Goal: Task Accomplishment & Management: Manage account settings

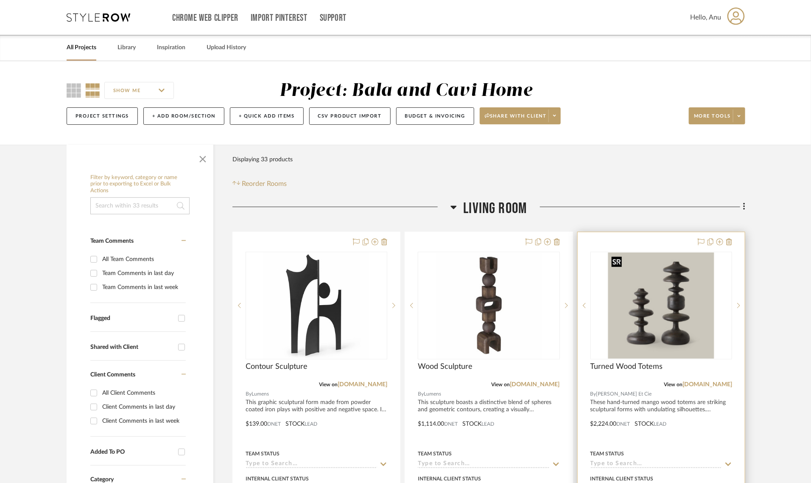
click at [678, 314] on img "0" at bounding box center [661, 305] width 106 height 106
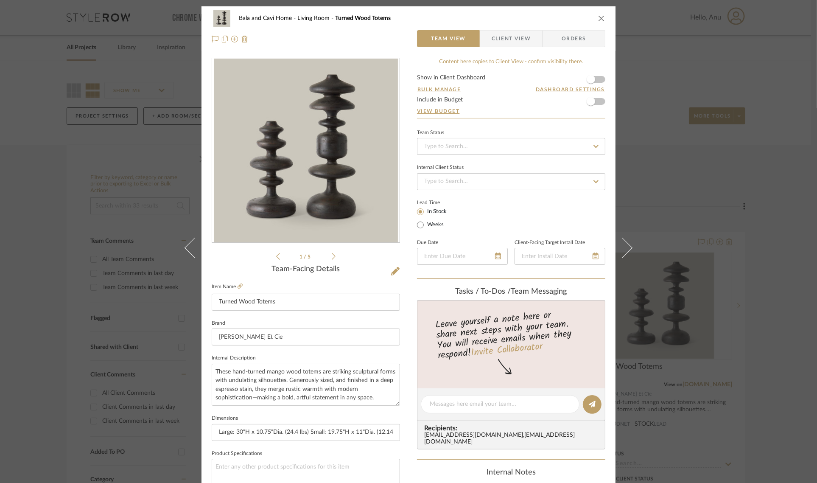
click at [295, 168] on img "0" at bounding box center [306, 151] width 184 height 184
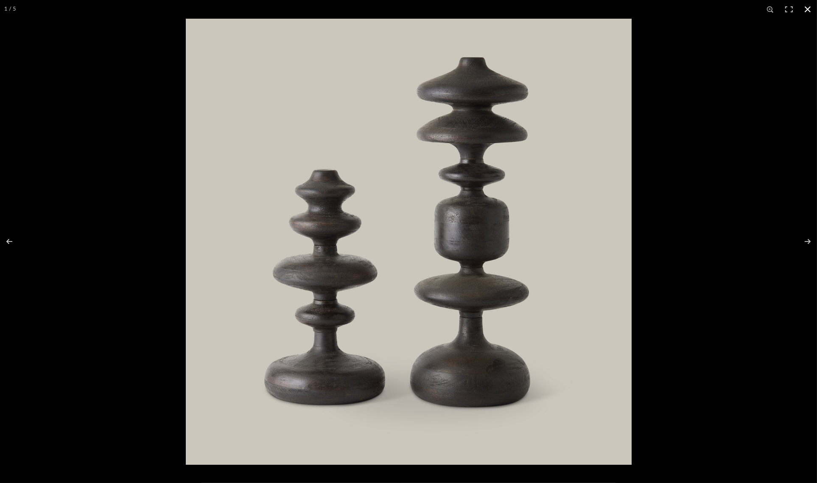
click at [804, 10] on button at bounding box center [807, 9] width 19 height 19
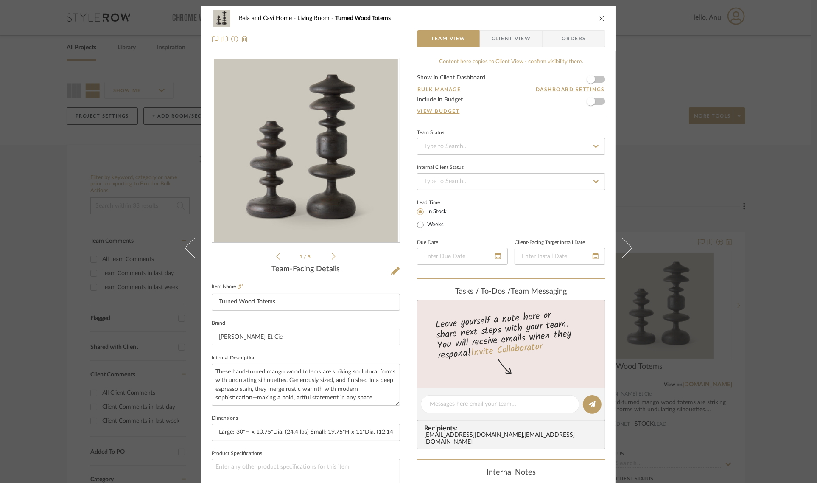
click at [598, 15] on icon "close" at bounding box center [601, 18] width 7 height 7
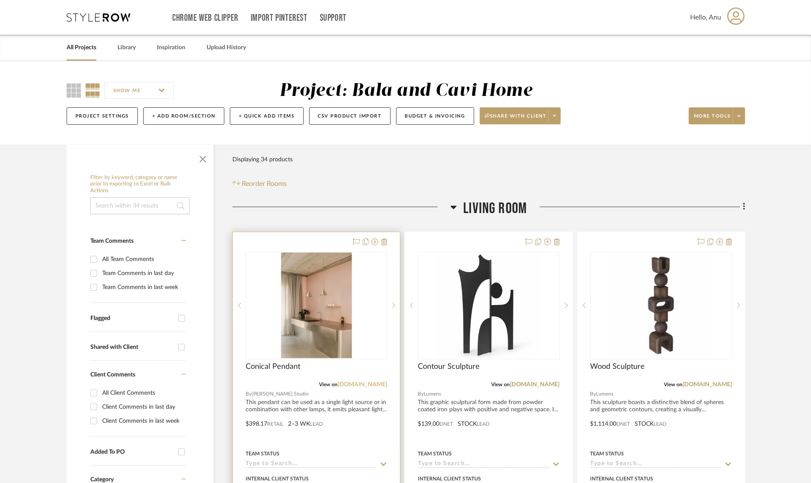
click at [355, 385] on link "schneidstudio.com" at bounding box center [363, 384] width 50 height 6
click at [312, 315] on img "0" at bounding box center [316, 305] width 70 height 106
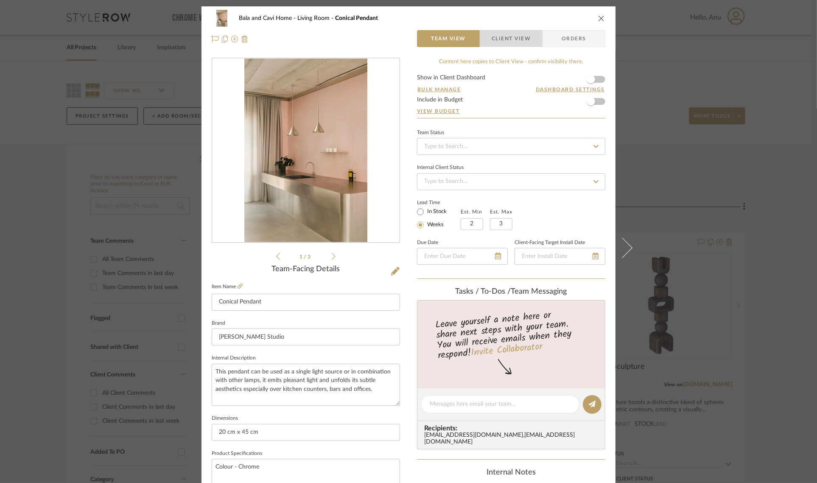
click at [508, 41] on span "Client View" at bounding box center [510, 38] width 39 height 17
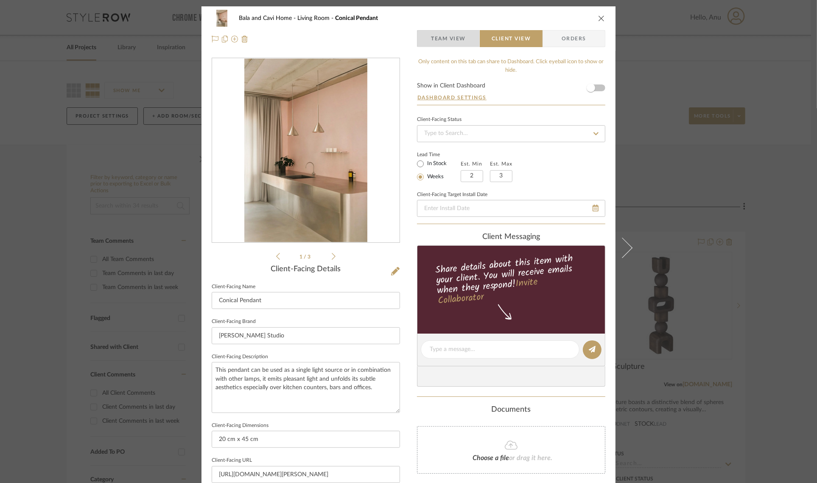
click at [445, 38] on span "Team View" at bounding box center [448, 38] width 35 height 17
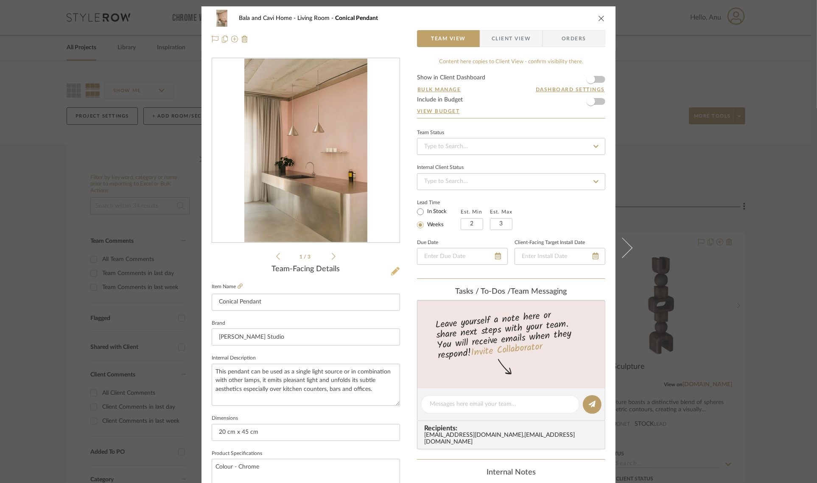
click at [393, 269] on icon at bounding box center [395, 271] width 8 height 8
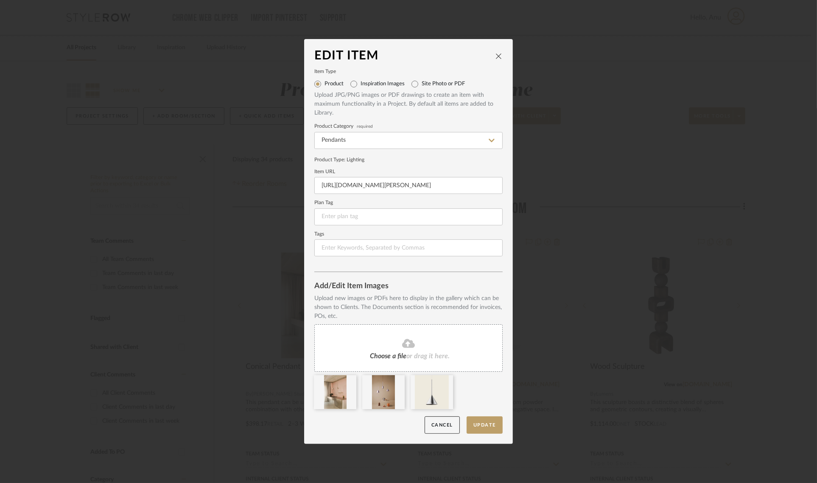
click at [394, 349] on div "Choose a file or drag it here." at bounding box center [408, 347] width 188 height 47
click at [480, 421] on button "Update" at bounding box center [484, 424] width 36 height 17
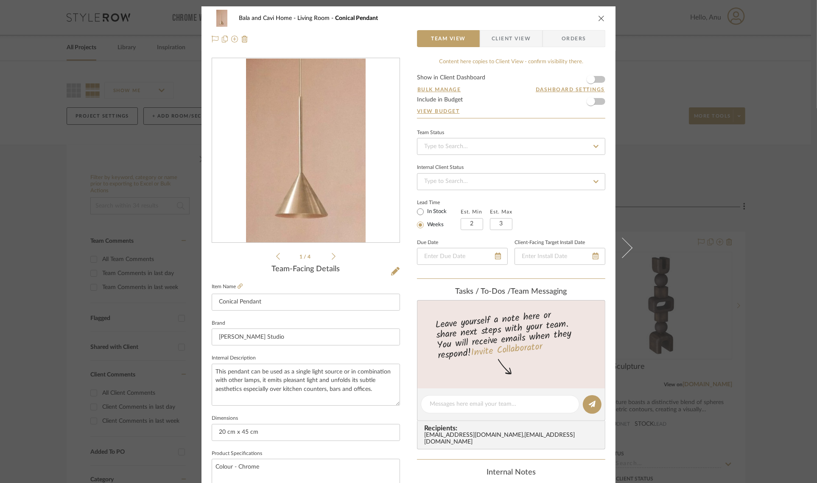
click at [772, 258] on div "Bala and Cavi Home Living Room Conical Pendant Team View Client View Orders 1 /…" at bounding box center [408, 241] width 817 height 483
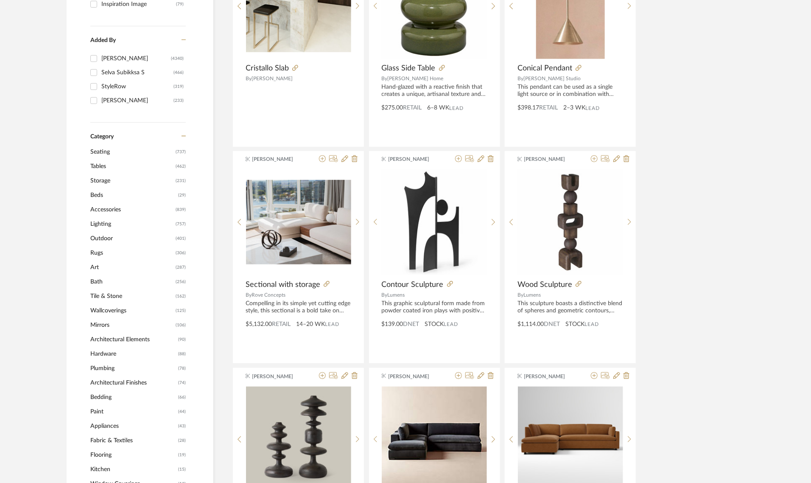
scroll to position [265, 0]
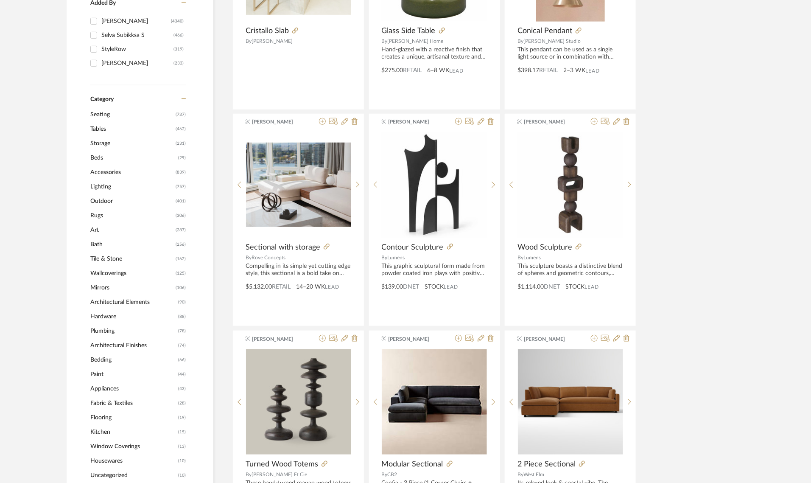
click at [103, 170] on span "Accessories" at bounding box center [131, 172] width 83 height 14
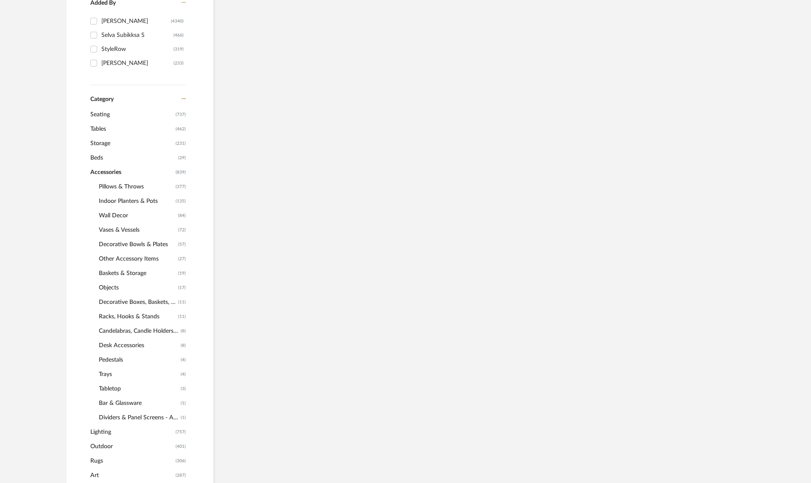
scroll to position [289, 0]
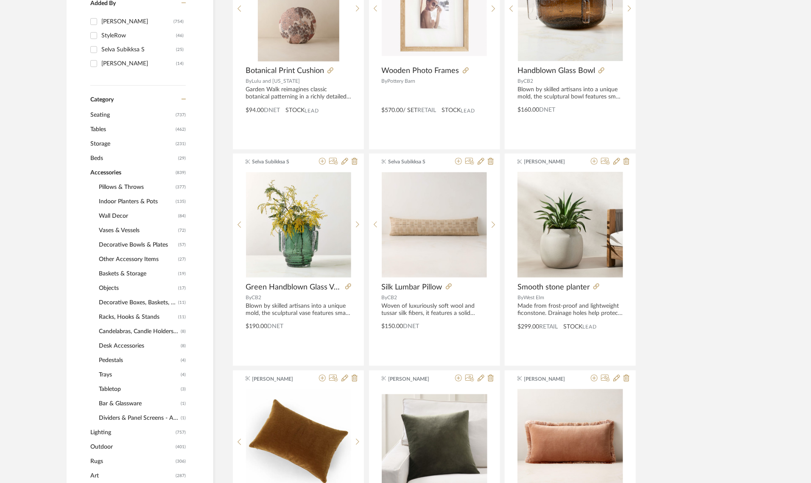
click at [105, 184] on span "Pillows & Throws" at bounding box center [136, 187] width 75 height 14
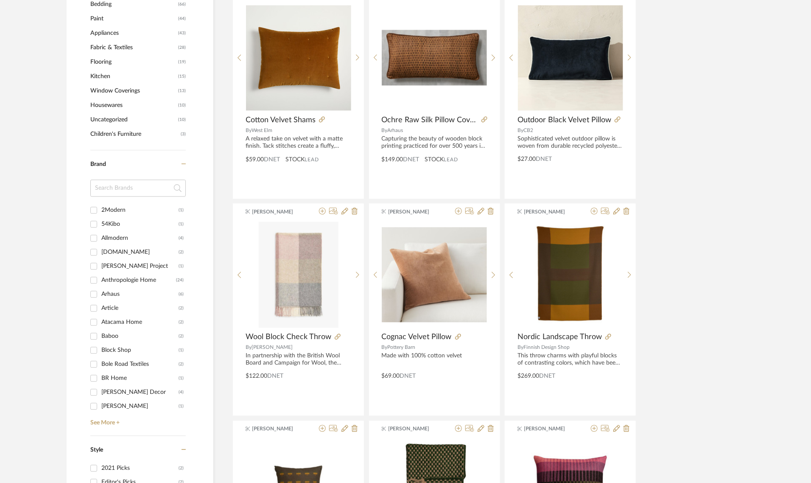
scroll to position [925, 0]
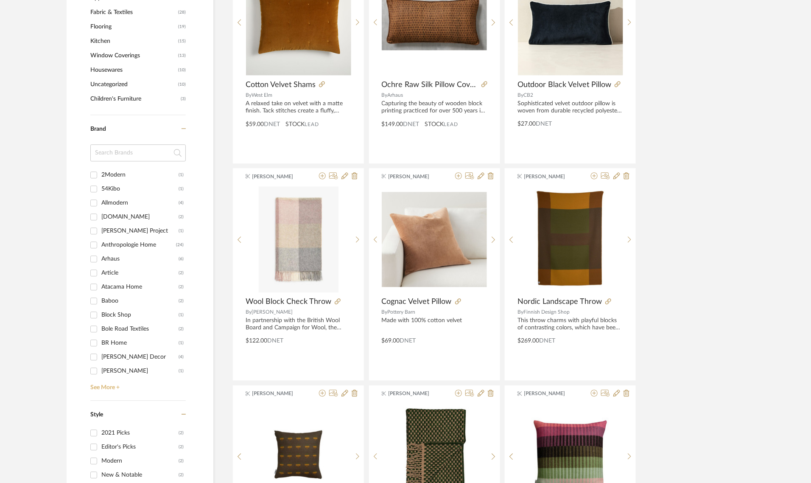
click at [104, 384] on link "See More +" at bounding box center [137, 384] width 98 height 14
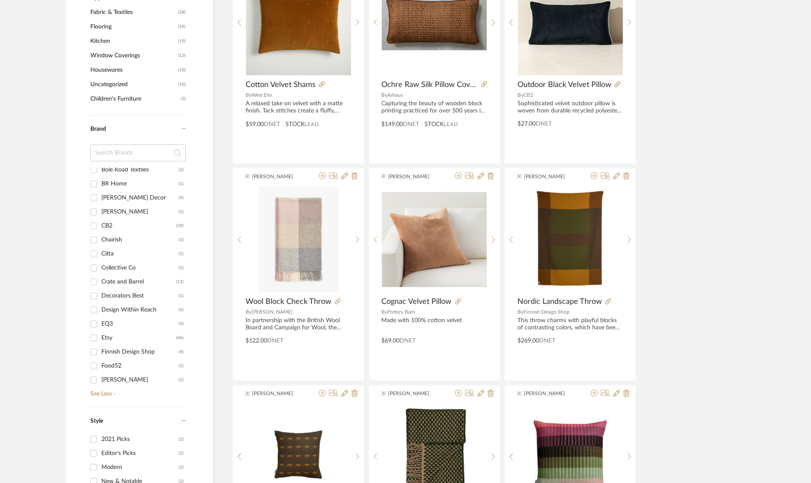
click at [108, 222] on div "CB2" at bounding box center [138, 226] width 75 height 14
click at [100, 222] on input "CB2 (39)" at bounding box center [94, 226] width 14 height 14
checkbox input "true"
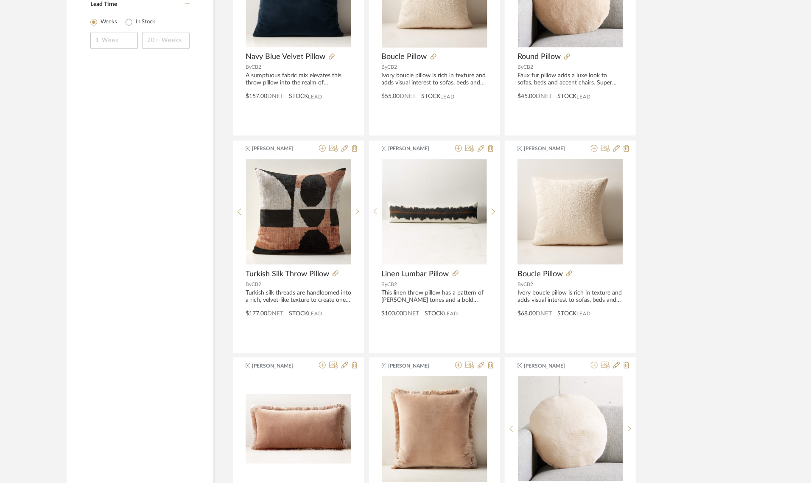
scroll to position [1166, 0]
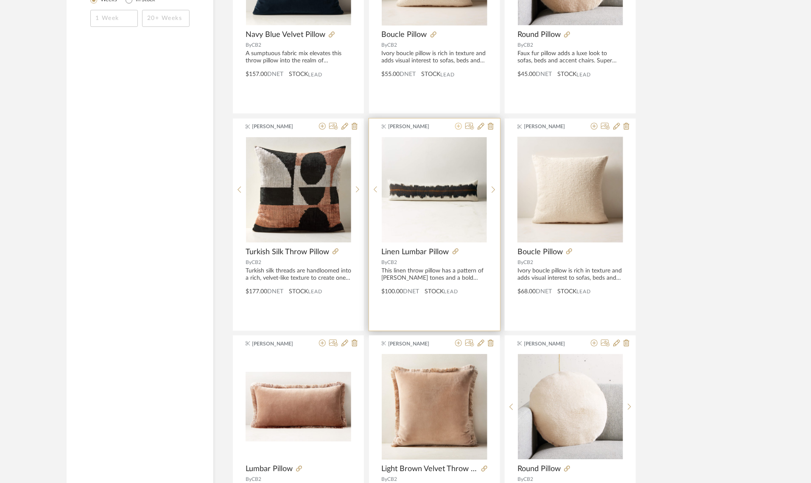
click at [458, 123] on icon at bounding box center [458, 126] width 7 height 7
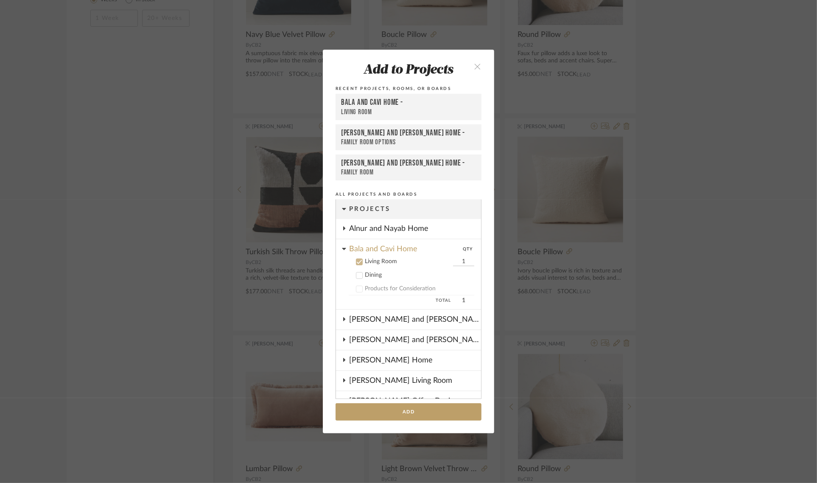
scroll to position [0, 0]
click at [376, 413] on button "Add" at bounding box center [408, 411] width 146 height 17
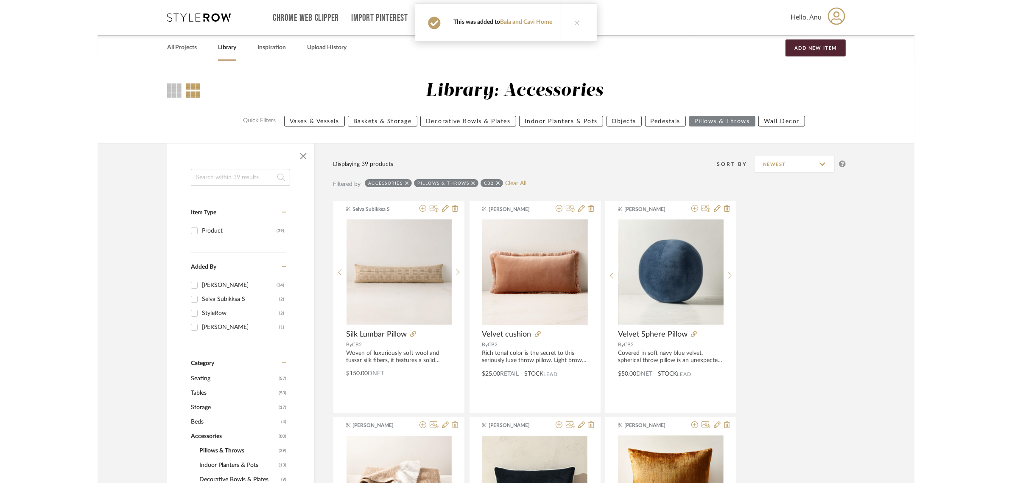
scroll to position [1166, 0]
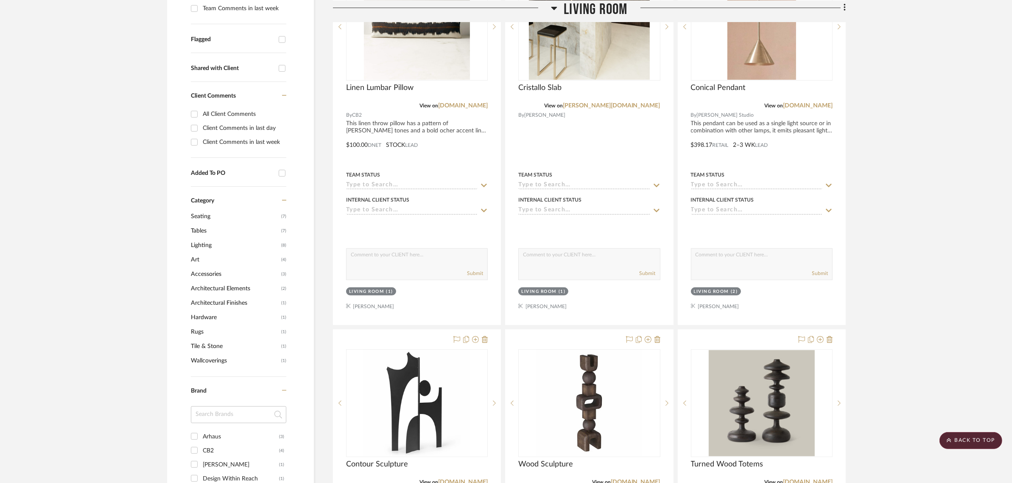
scroll to position [53, 0]
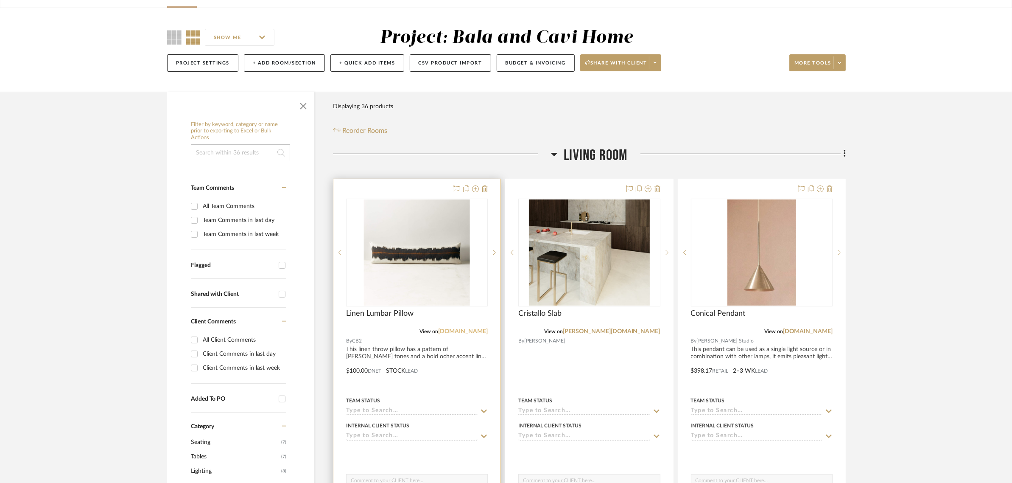
click at [477, 329] on link "[DOMAIN_NAME]" at bounding box center [463, 331] width 50 height 6
click at [351, 368] on div at bounding box center [416, 364] width 167 height 371
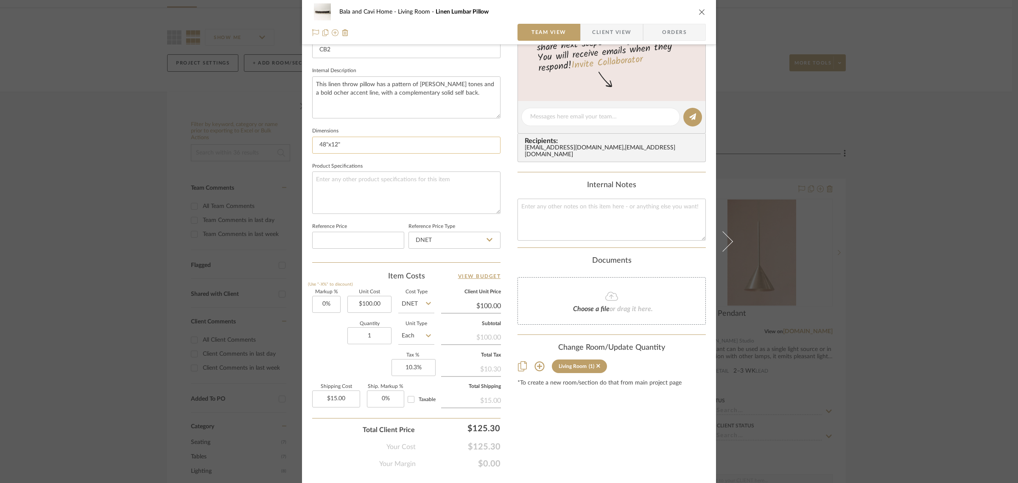
scroll to position [306, 0]
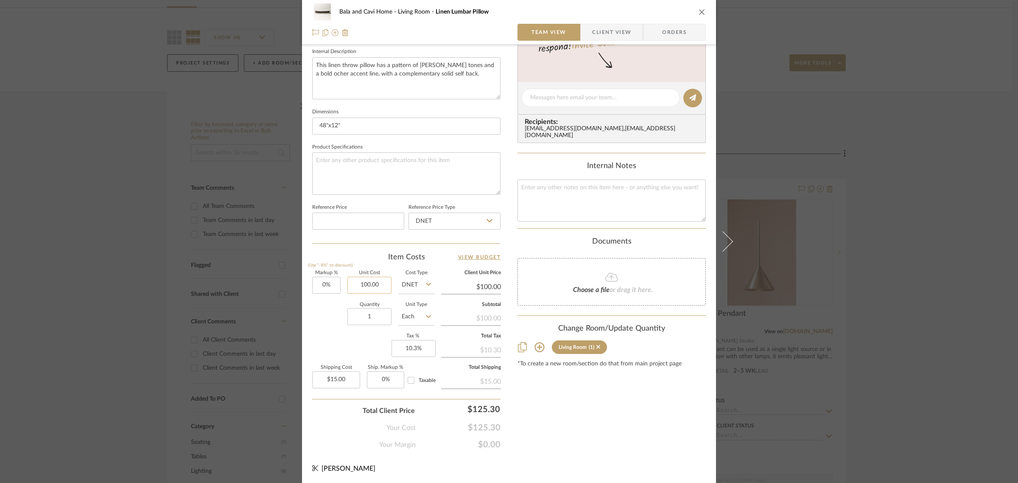
click at [382, 285] on input "100.00" at bounding box center [369, 284] width 44 height 17
type input "$120.00"
click at [334, 349] on div "Markup % (Use "-X%" to discount) 0% Unit Cost $120.00 Cost Type DNET Client Uni…" at bounding box center [406, 333] width 188 height 124
type input "$120.00"
type input "$18.00"
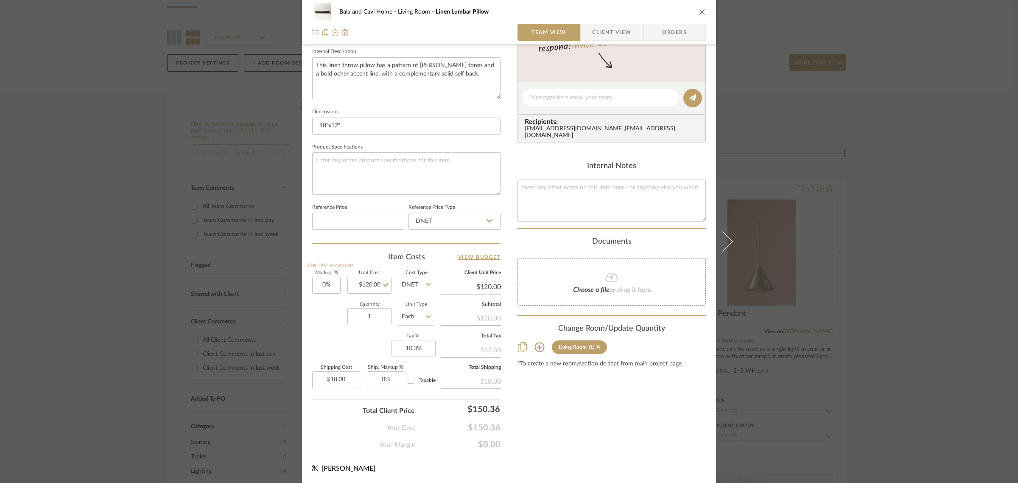
click at [882, 276] on div "Bala and Cavi Home Living Room Linen Lumbar Pillow Team View Client View Orders…" at bounding box center [509, 241] width 1018 height 483
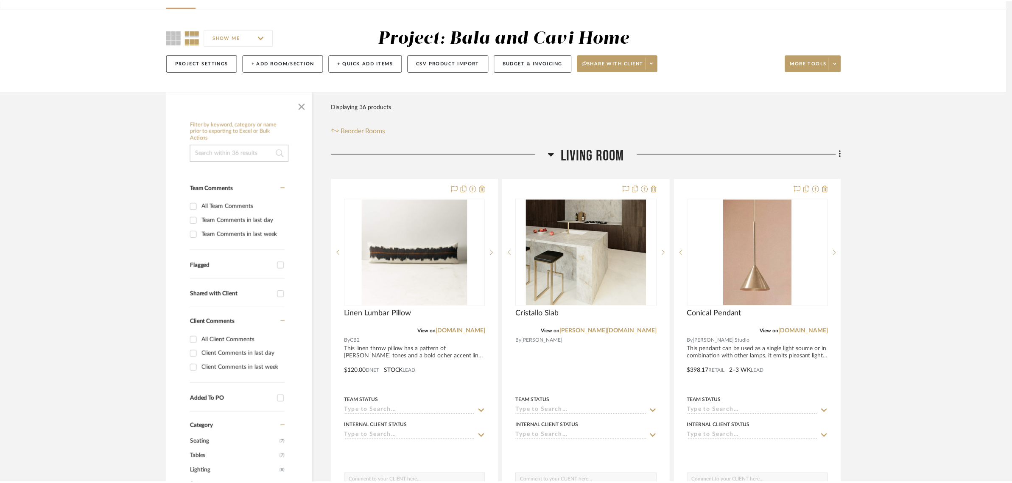
scroll to position [53, 0]
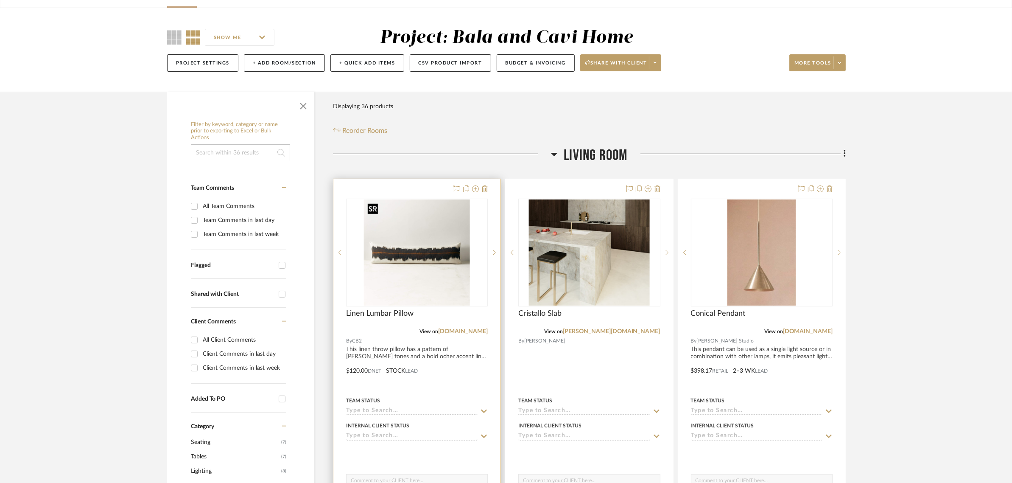
click at [454, 246] on img "0" at bounding box center [417, 252] width 106 height 106
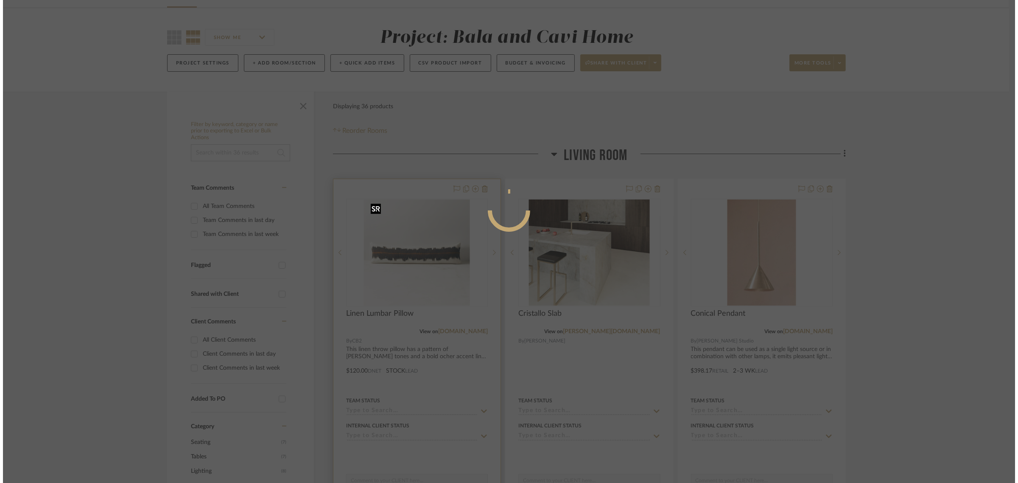
scroll to position [0, 0]
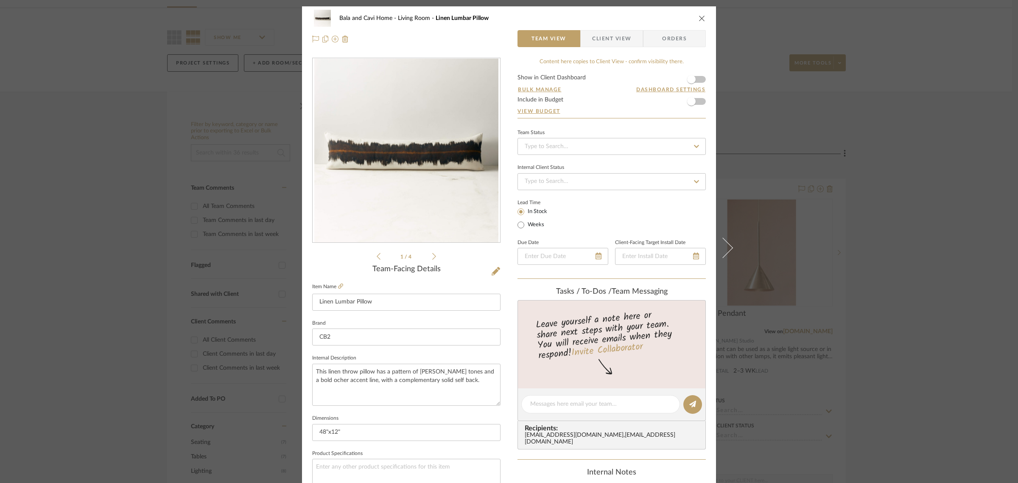
click at [693, 15] on div "Bala and Cavi Home Living Room Linen Lumbar Pillow" at bounding box center [509, 18] width 394 height 17
click at [699, 16] on icon "close" at bounding box center [701, 18] width 7 height 7
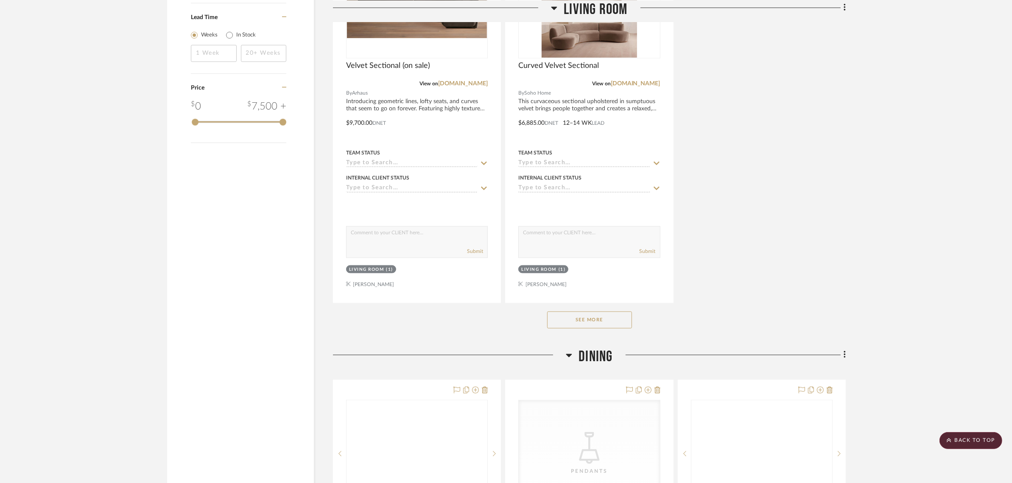
scroll to position [1060, 0]
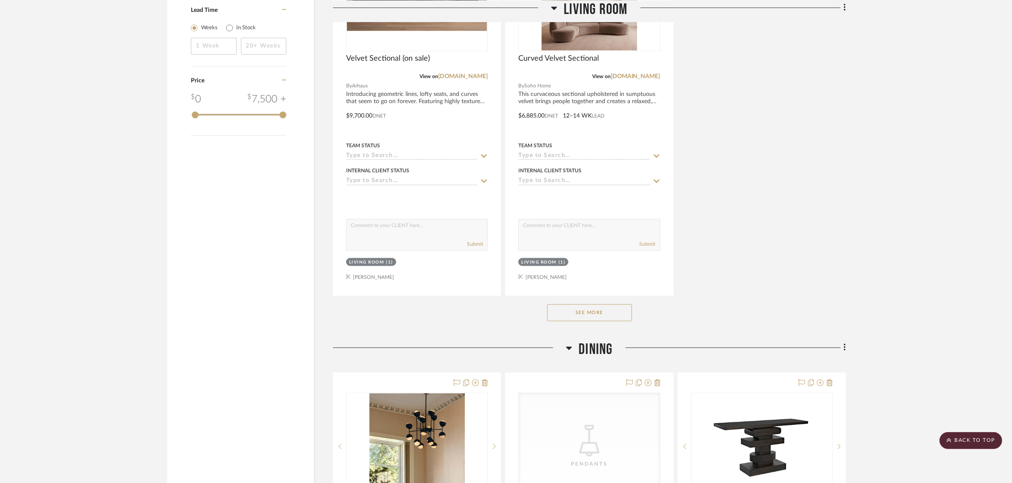
click at [608, 315] on button "See More" at bounding box center [589, 312] width 85 height 17
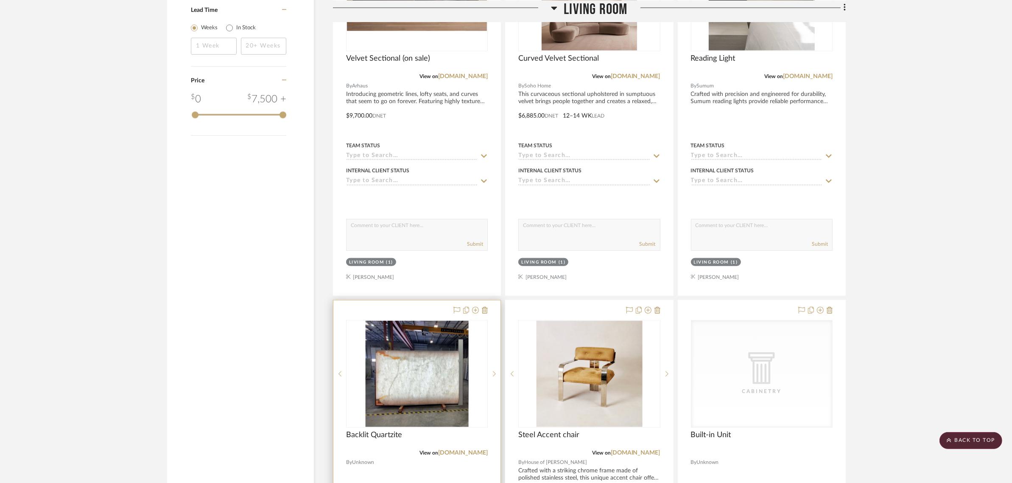
click at [410, 374] on img "0" at bounding box center [416, 374] width 103 height 106
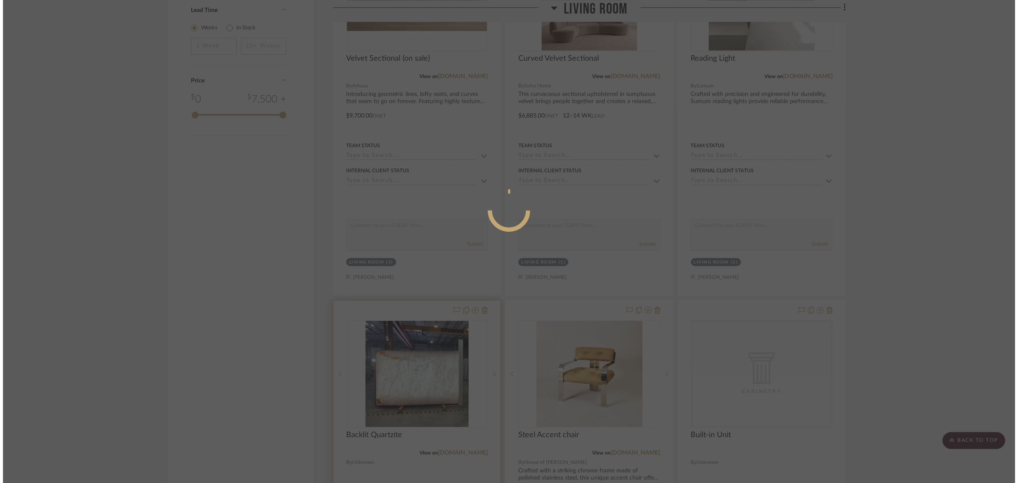
scroll to position [0, 0]
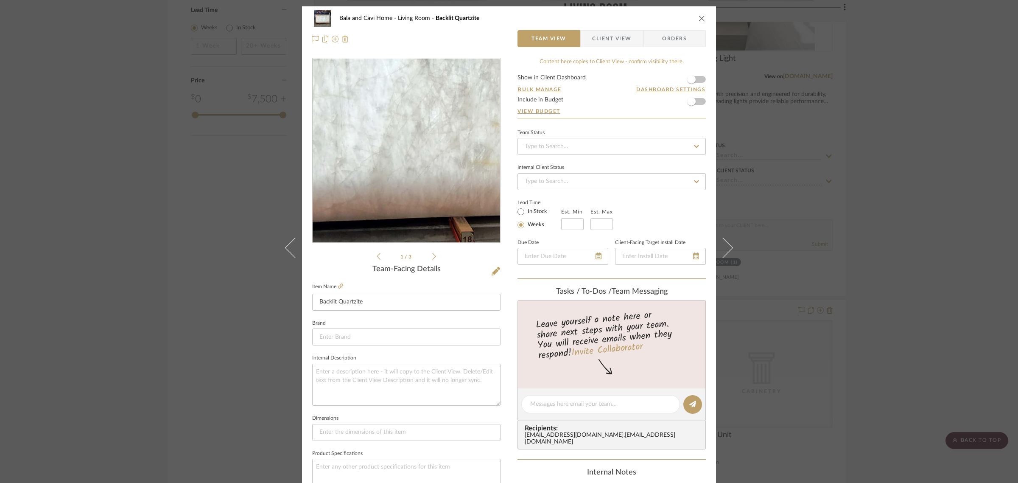
click at [431, 181] on img "0" at bounding box center [405, 151] width 179 height 184
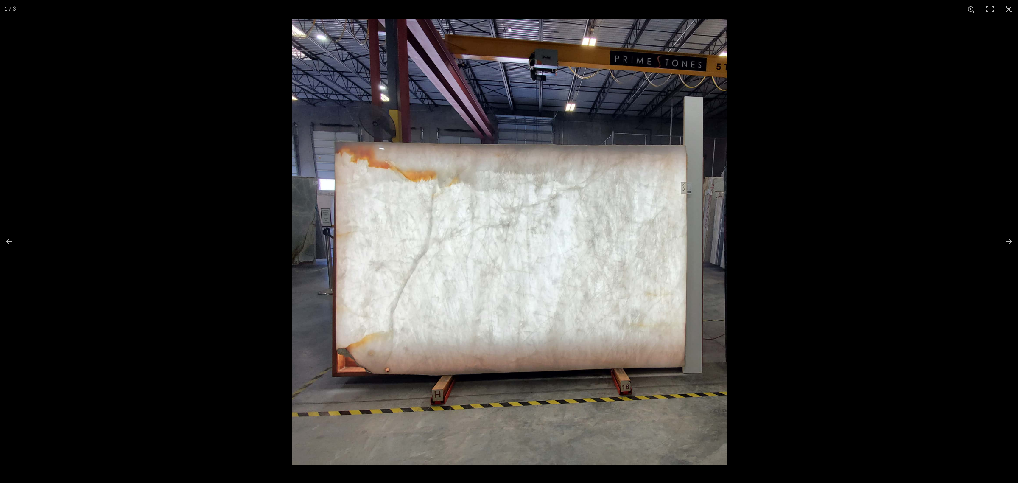
click at [467, 225] on img at bounding box center [509, 242] width 435 height 446
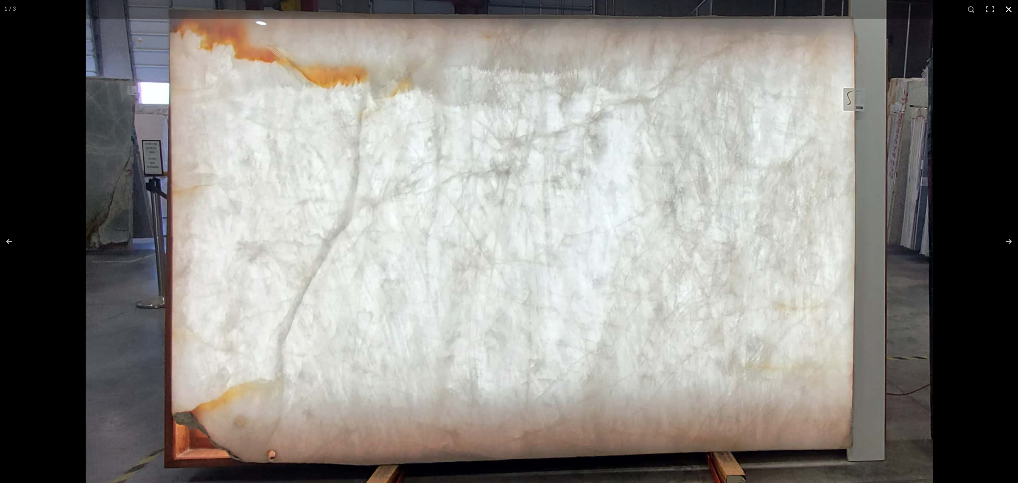
click at [1011, 9] on button at bounding box center [1008, 9] width 19 height 19
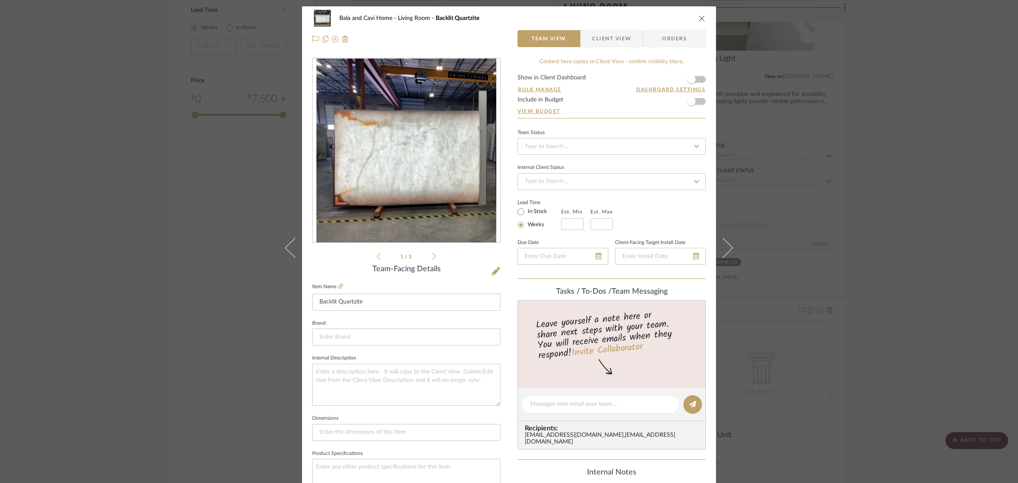
click at [698, 17] on icon "close" at bounding box center [701, 18] width 7 height 7
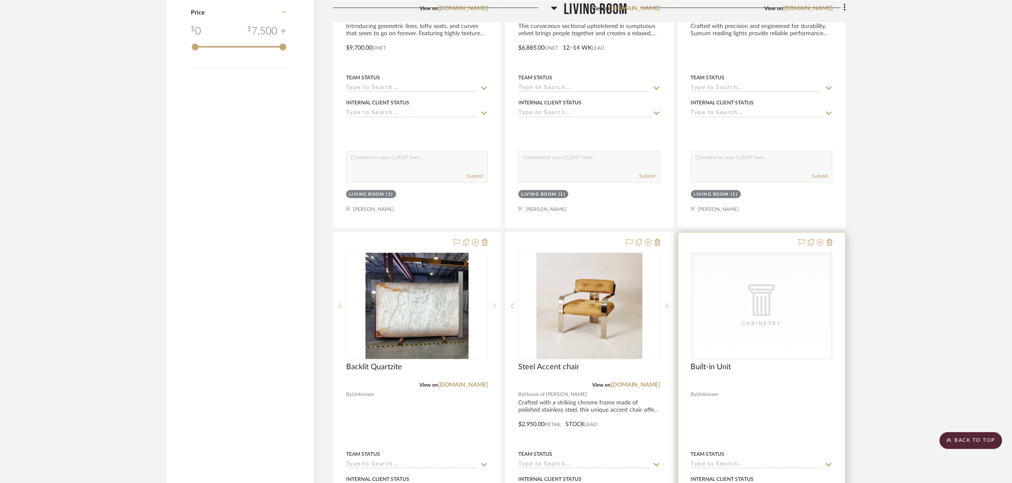
scroll to position [1272, 0]
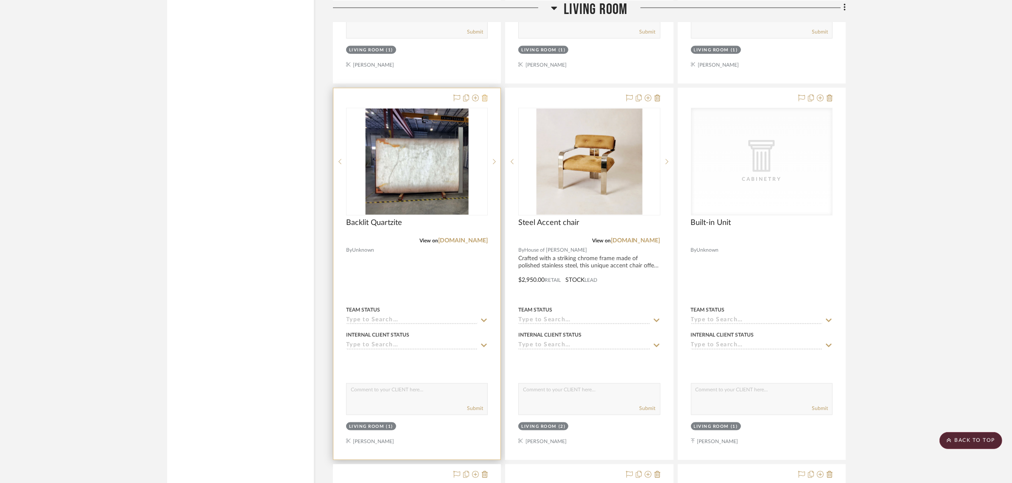
click at [483, 95] on icon at bounding box center [485, 98] width 6 height 7
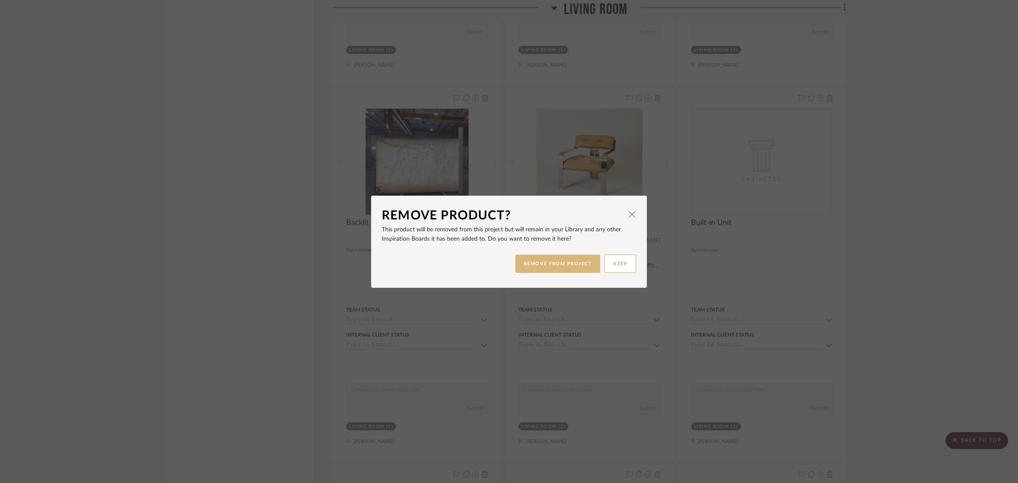
click at [554, 268] on button "REMOVE FROM PROJECT" at bounding box center [557, 263] width 85 height 18
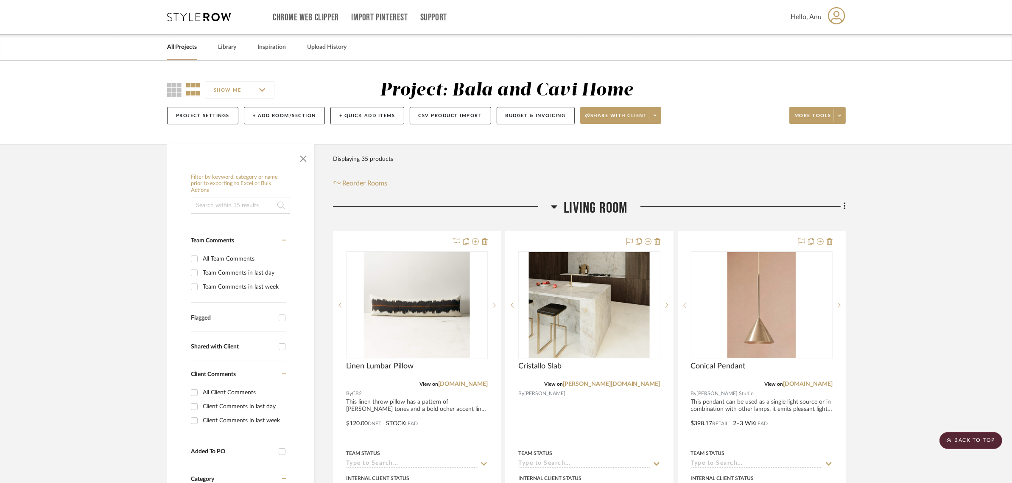
scroll to position [212, 0]
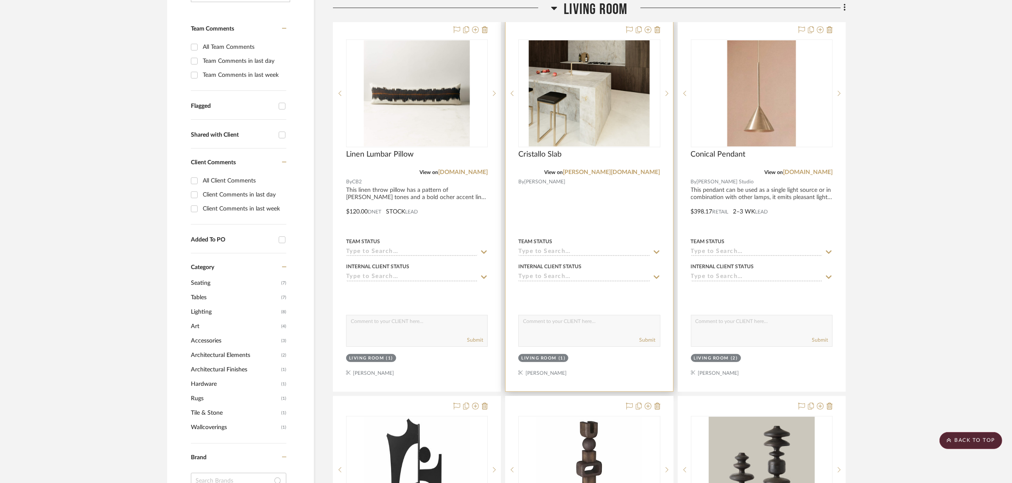
click at [580, 26] on div at bounding box center [588, 205] width 167 height 371
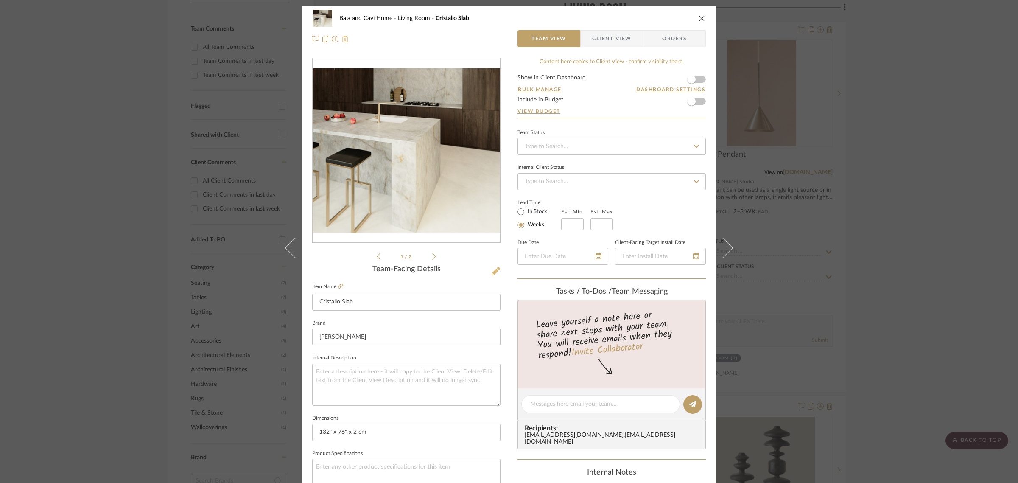
click at [492, 268] on icon at bounding box center [495, 271] width 8 height 8
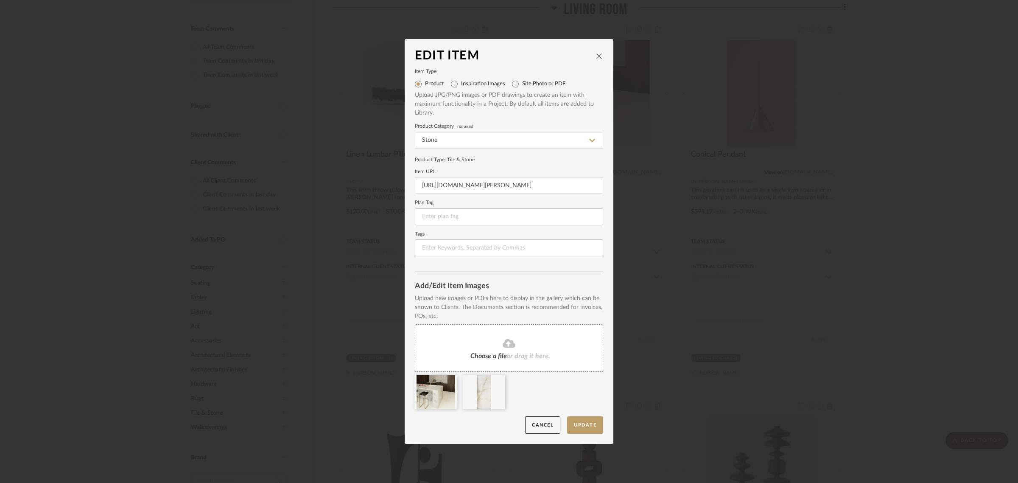
click at [524, 351] on div "Choose a file or drag it here." at bounding box center [509, 347] width 188 height 47
click at [577, 423] on button "Update" at bounding box center [585, 424] width 36 height 17
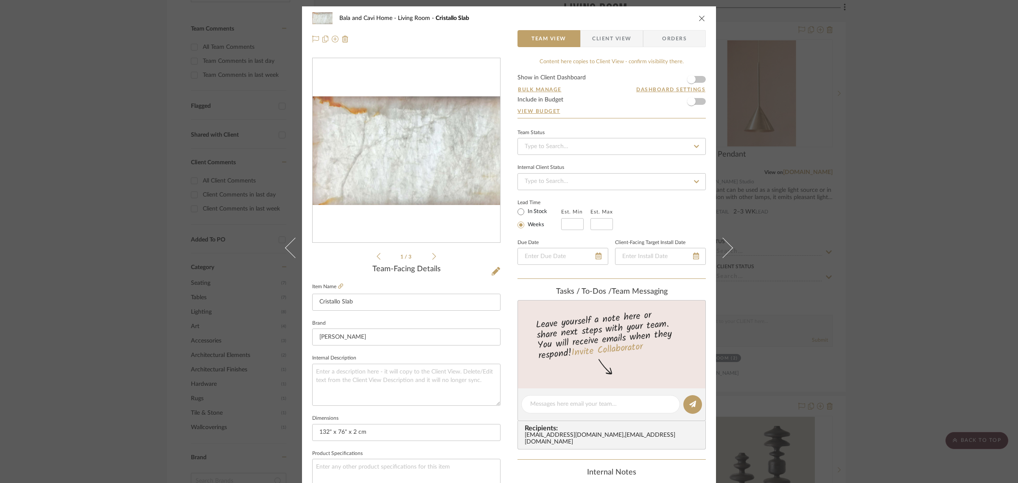
click at [930, 266] on div "Bala and Cavi Home Living Room Cristallo Slab Team View Client View Orders 1 / …" at bounding box center [509, 241] width 1018 height 483
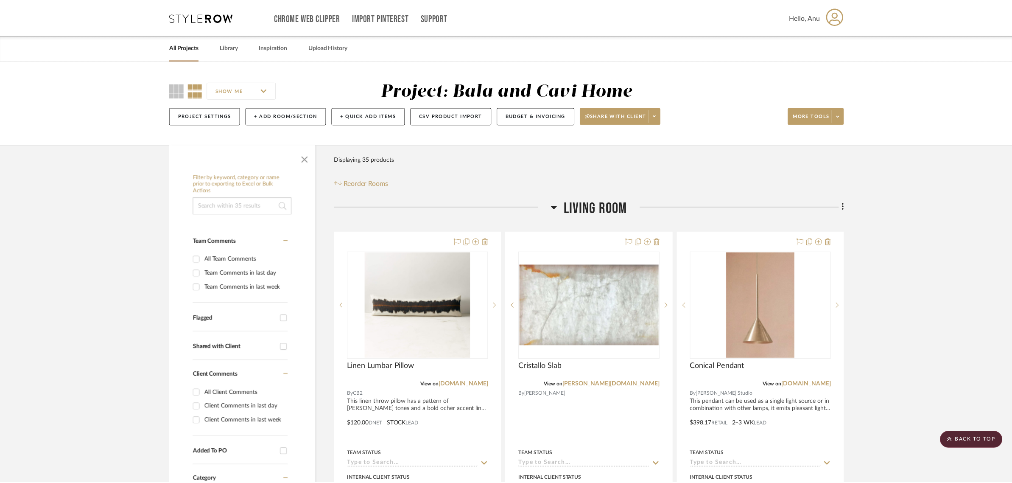
scroll to position [212, 0]
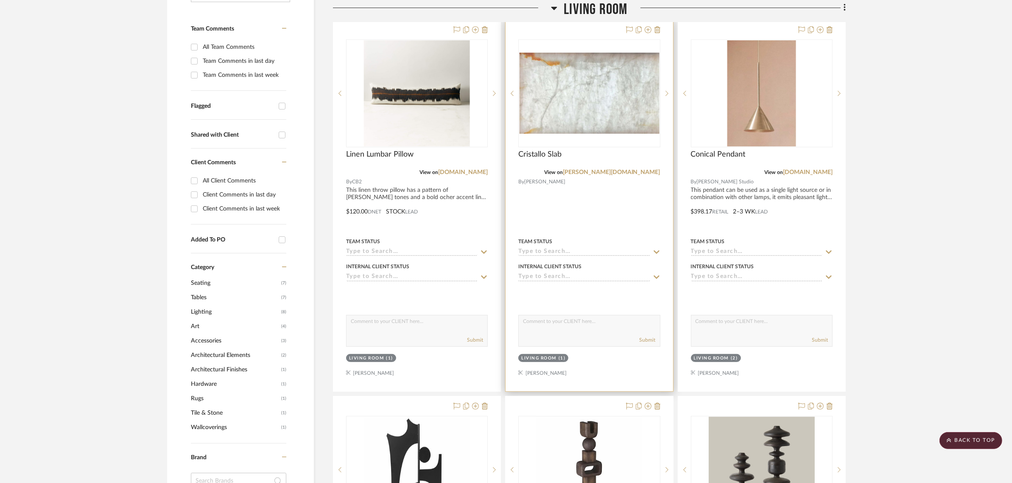
click at [594, 92] on img "0" at bounding box center [589, 93] width 140 height 81
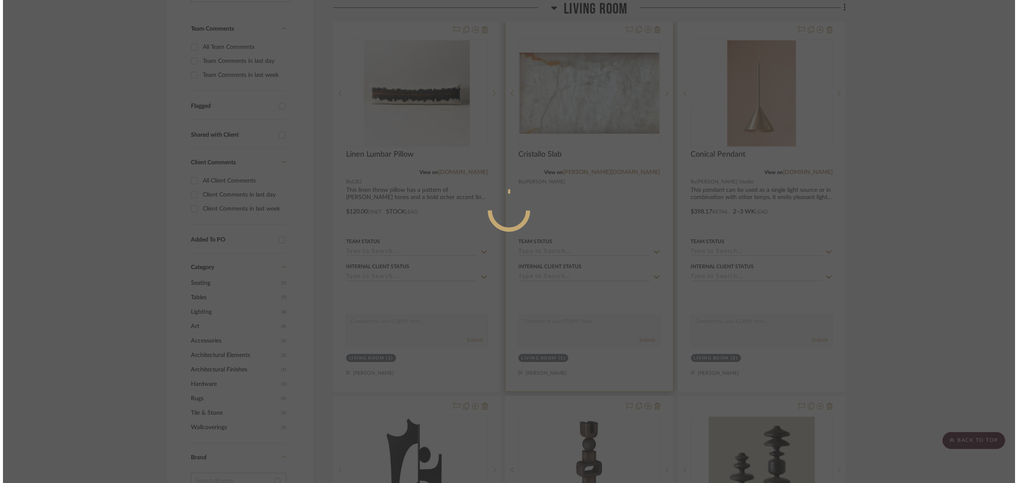
scroll to position [0, 0]
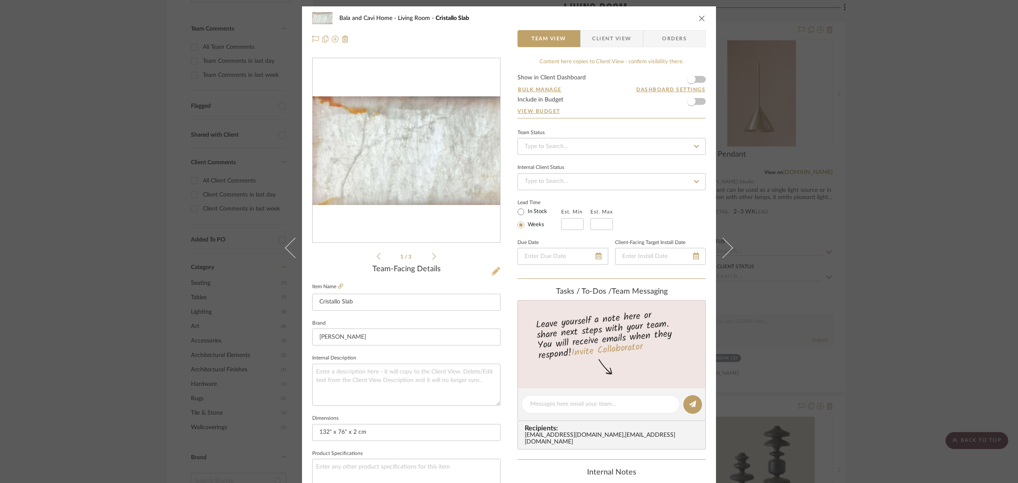
click at [495, 268] on icon at bounding box center [495, 271] width 8 height 8
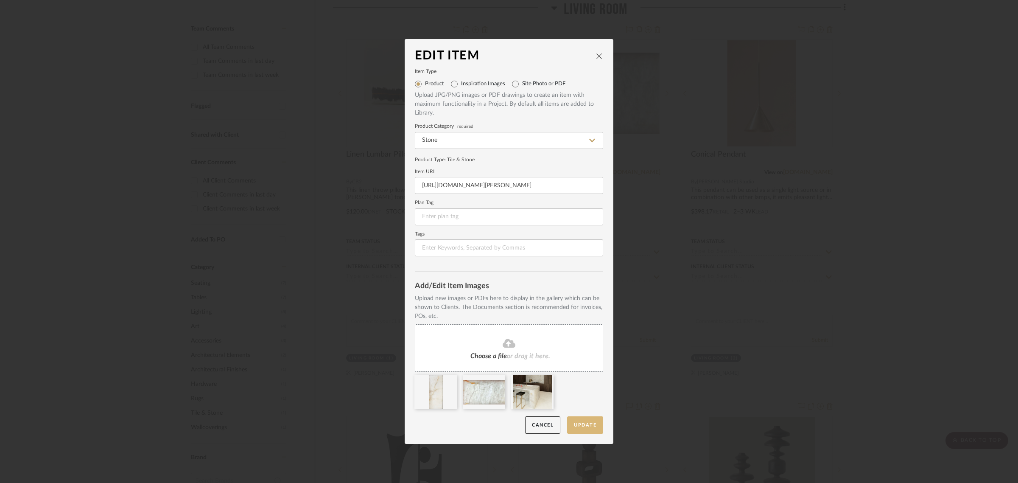
click at [576, 422] on button "Update" at bounding box center [585, 424] width 36 height 17
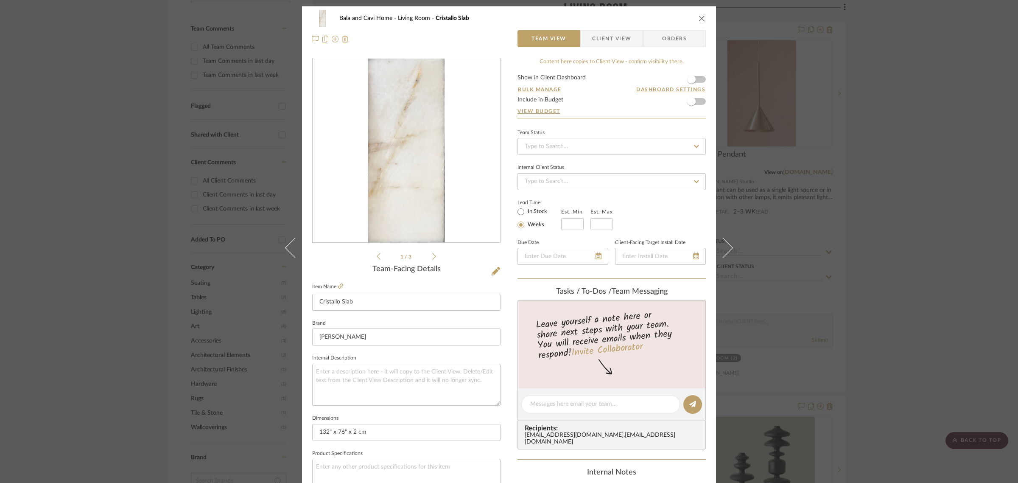
click at [970, 210] on div "Bala and Cavi Home Living Room Cristallo Slab Team View Client View Orders 1 / …" at bounding box center [509, 241] width 1018 height 483
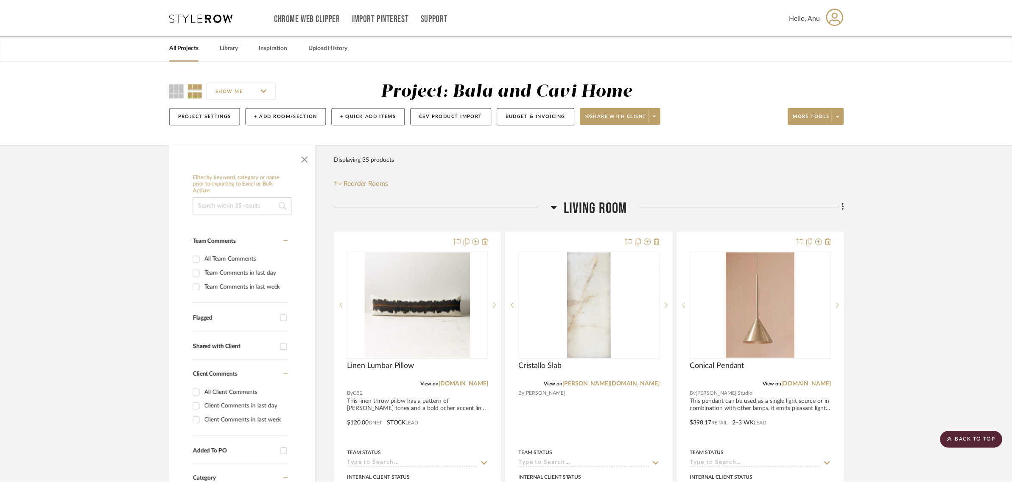
scroll to position [212, 0]
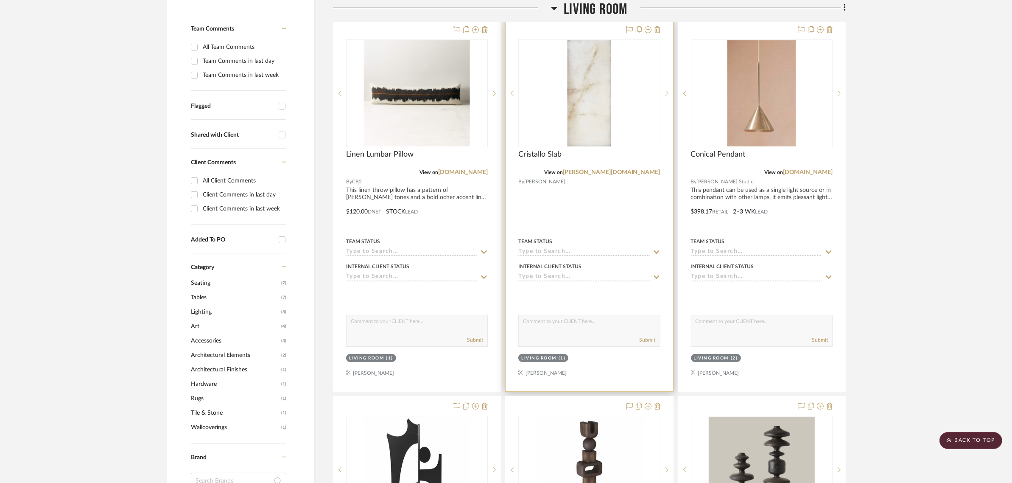
click at [567, 78] on img "0" at bounding box center [589, 93] width 44 height 106
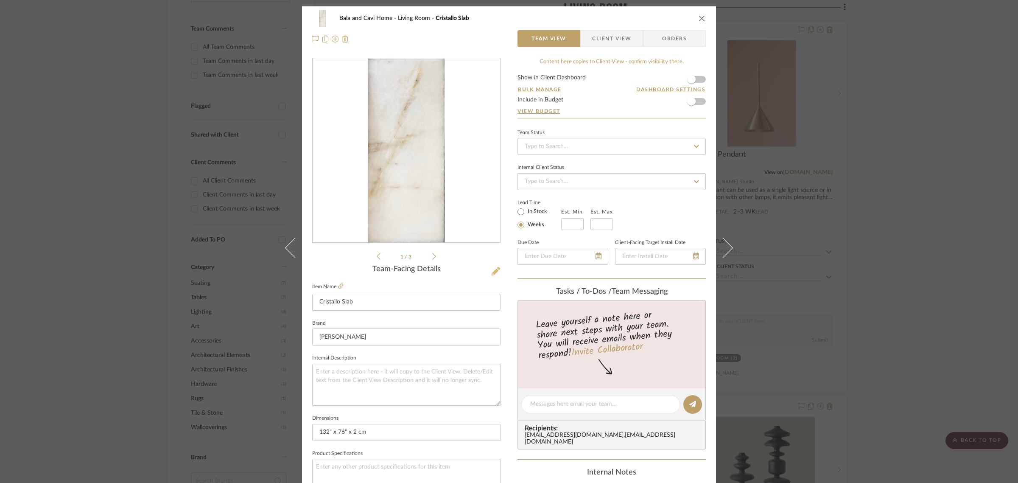
click at [496, 265] on button at bounding box center [495, 272] width 9 height 14
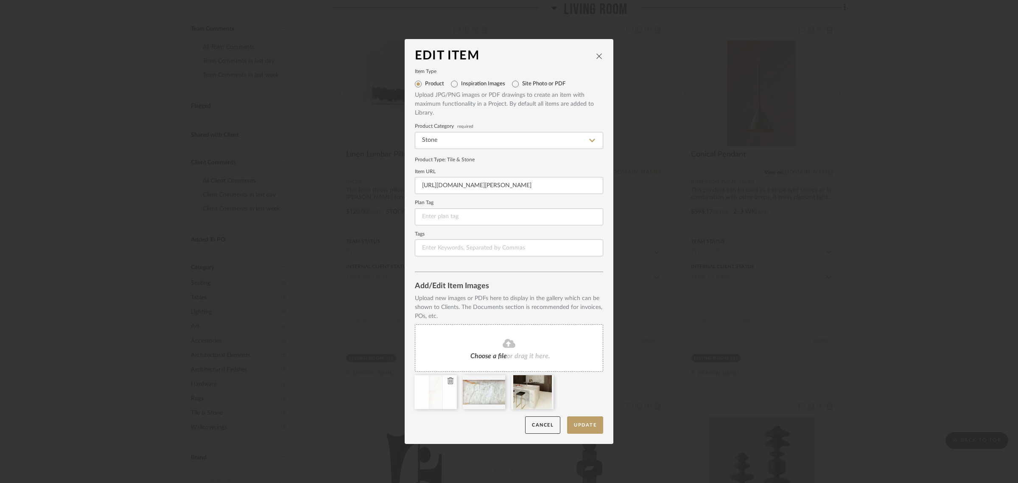
click at [447, 378] on icon at bounding box center [450, 380] width 6 height 7
click at [526, 353] on span "or drag it here." at bounding box center [528, 355] width 43 height 7
click at [528, 355] on span "or drag it here." at bounding box center [528, 355] width 43 height 7
click at [595, 425] on button "Update" at bounding box center [585, 424] width 36 height 17
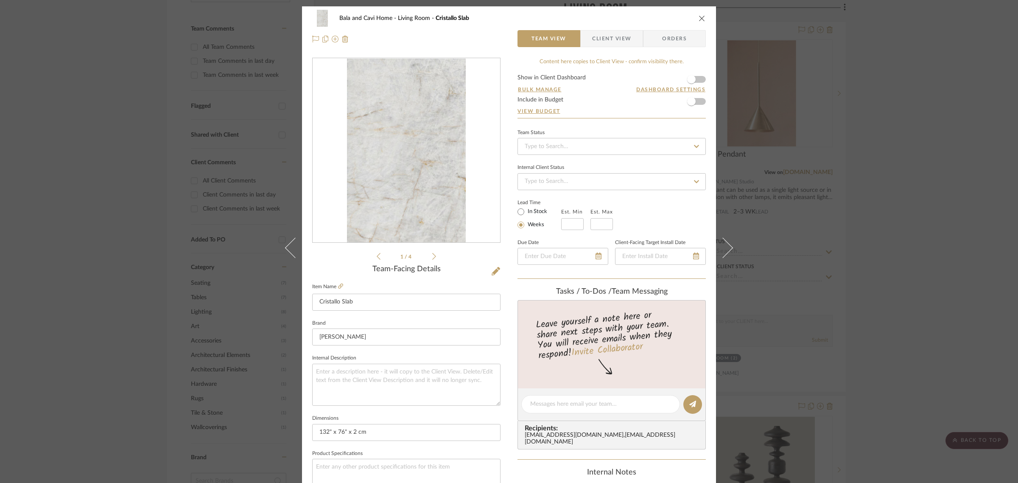
click at [910, 245] on div "Bala and Cavi Home Living Room Cristallo Slab Team View Client View Orders 1 / …" at bounding box center [509, 241] width 1018 height 483
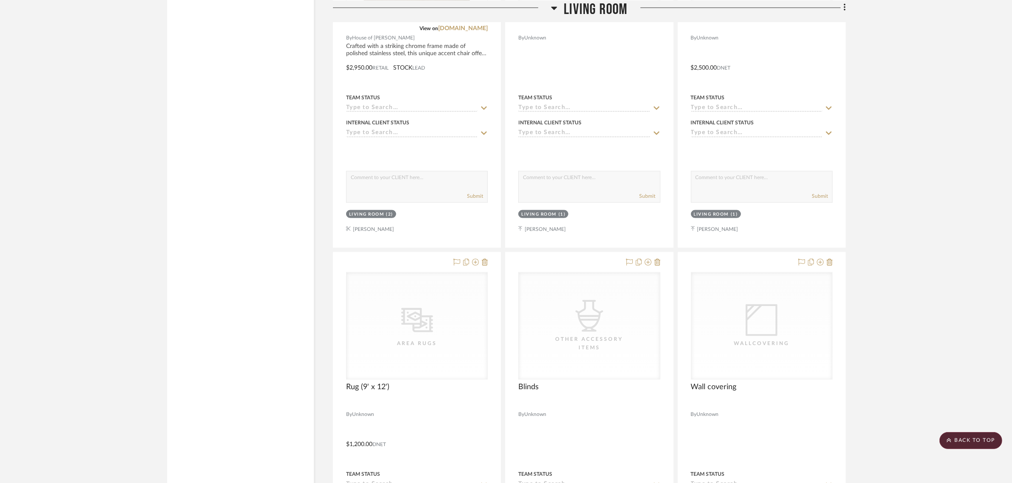
scroll to position [1166, 0]
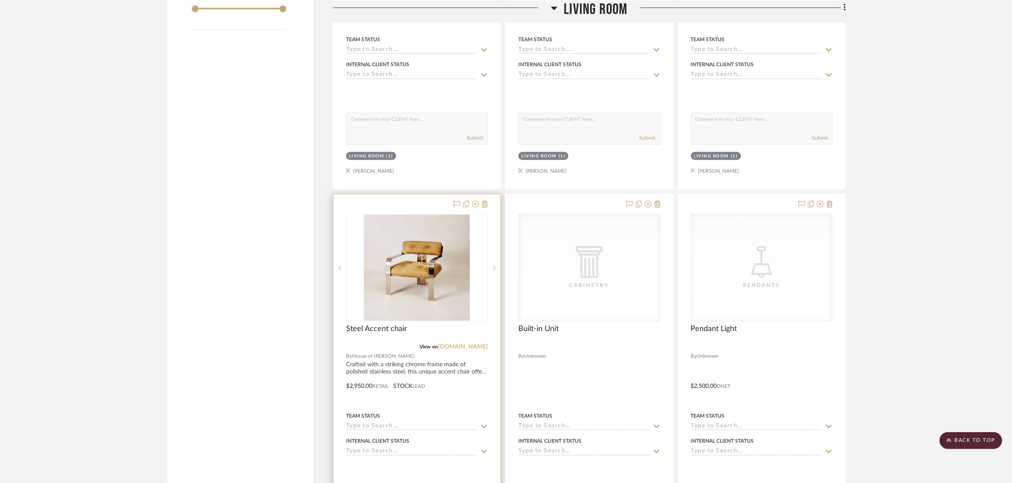
click at [452, 346] on link "[DOMAIN_NAME]" at bounding box center [463, 346] width 50 height 6
click at [431, 270] on img "0" at bounding box center [417, 268] width 106 height 106
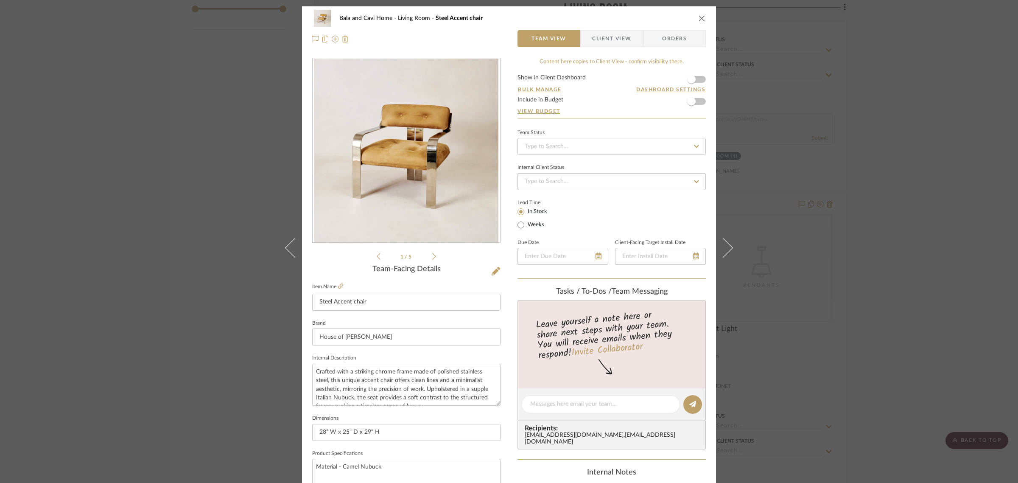
click at [987, 198] on div "Bala and Cavi Home Living Room Steel Accent chair Team View Client View Orders …" at bounding box center [509, 241] width 1018 height 483
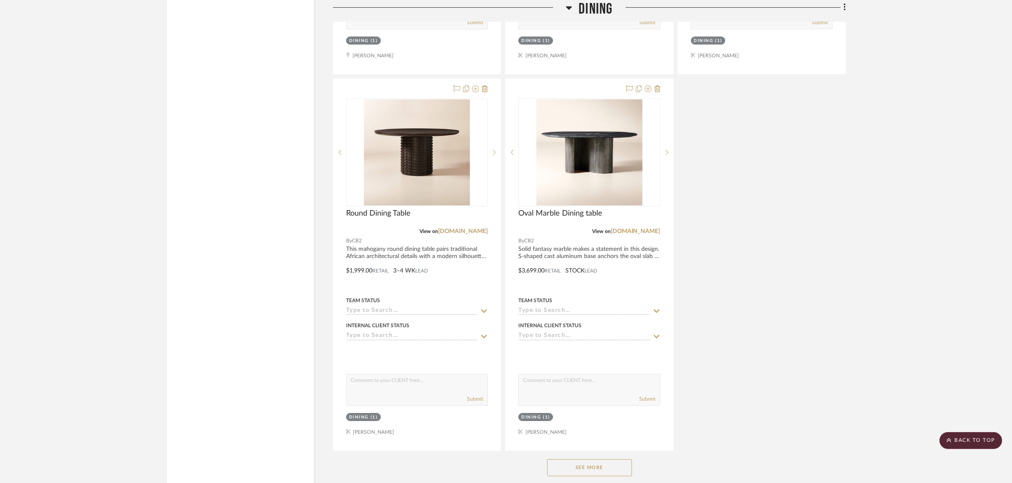
scroll to position [3669, 0]
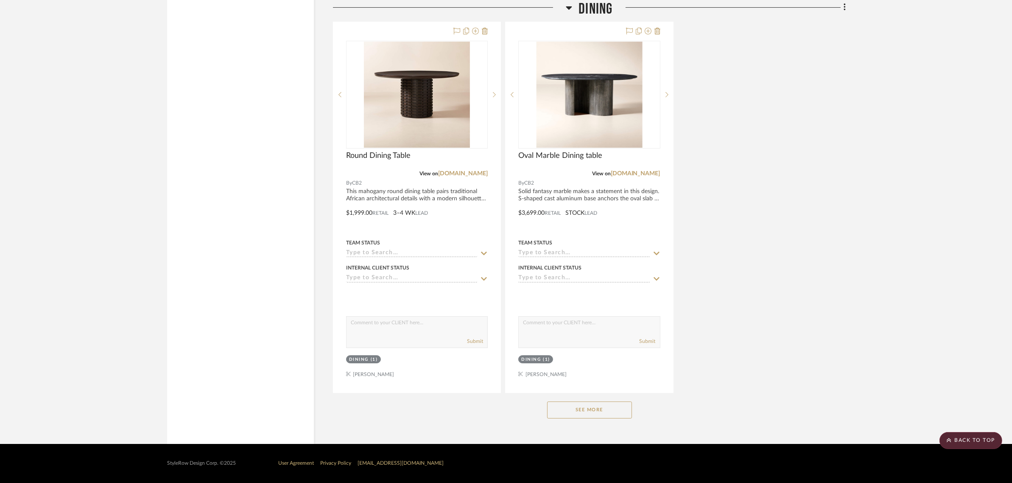
click at [582, 410] on button "See More" at bounding box center [589, 409] width 85 height 17
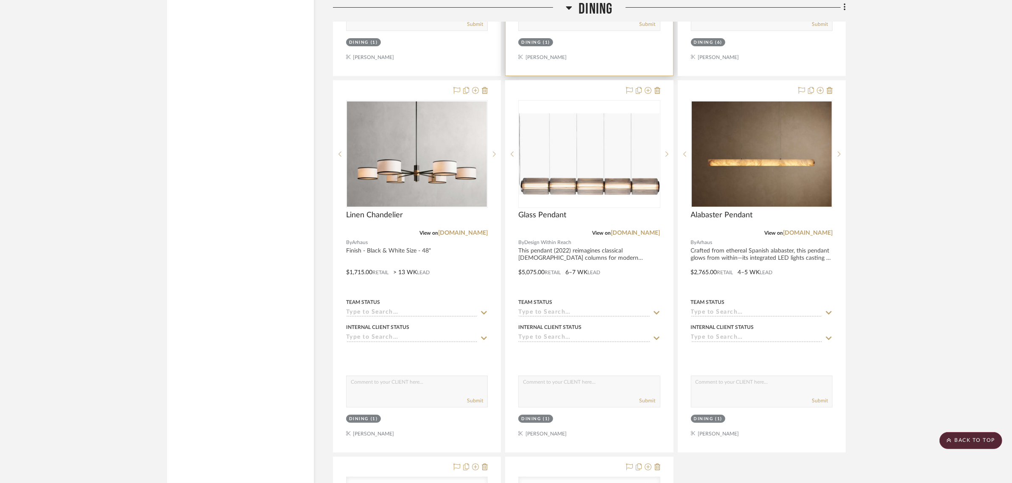
scroll to position [3987, 0]
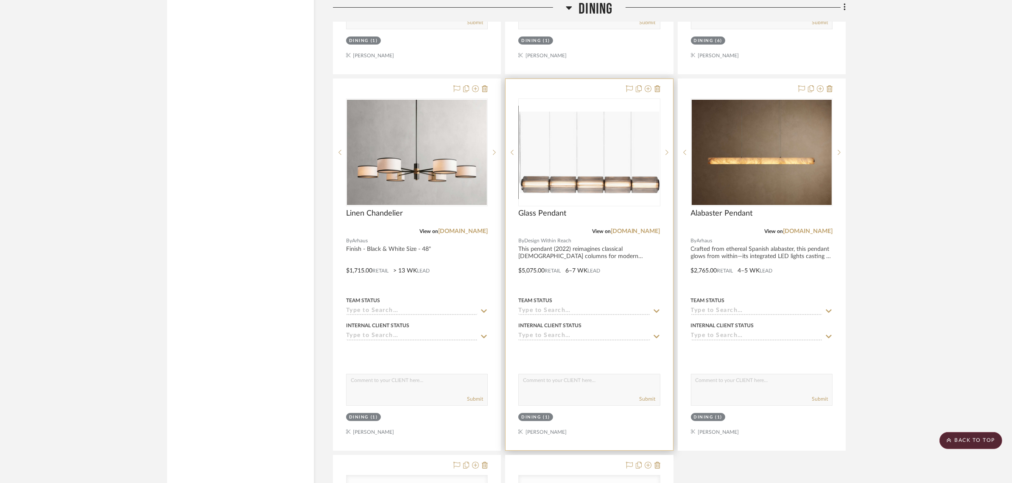
click at [584, 147] on img "0" at bounding box center [589, 152] width 140 height 81
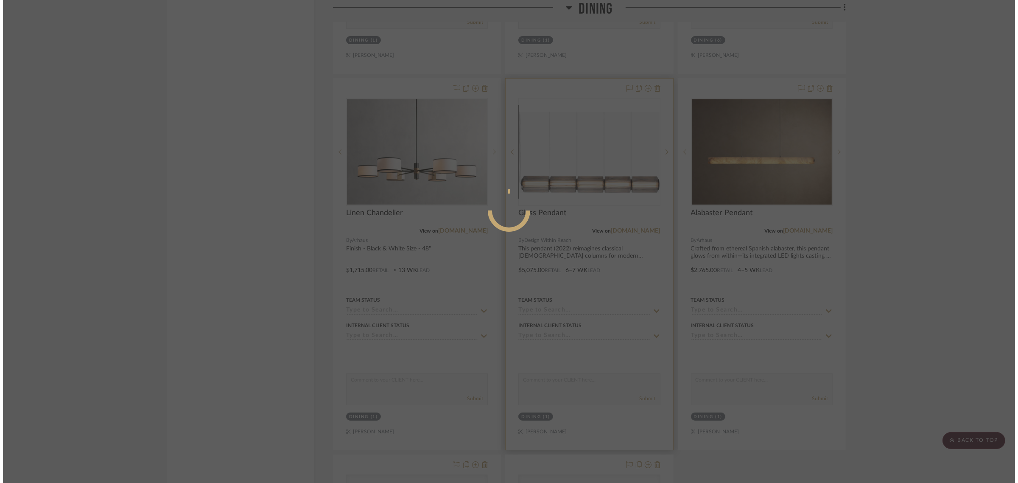
scroll to position [0, 0]
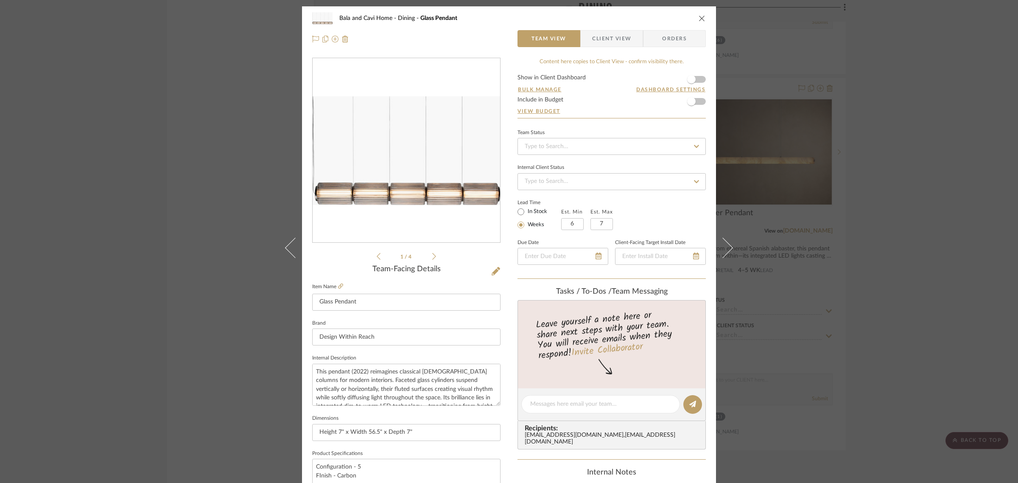
click at [698, 18] on icon "close" at bounding box center [701, 18] width 7 height 7
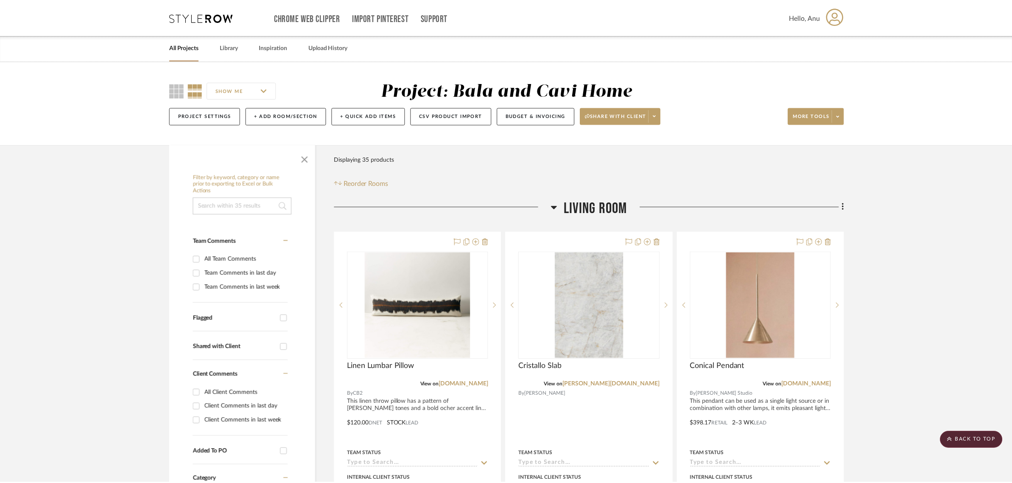
scroll to position [3987, 0]
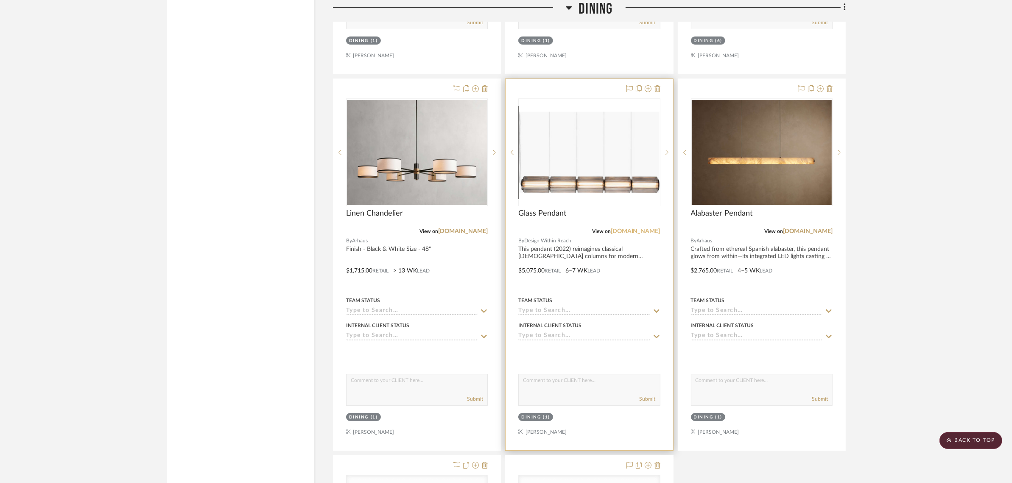
click at [647, 231] on link "a-n-d.com" at bounding box center [636, 231] width 50 height 6
click at [634, 160] on img "0" at bounding box center [589, 152] width 140 height 81
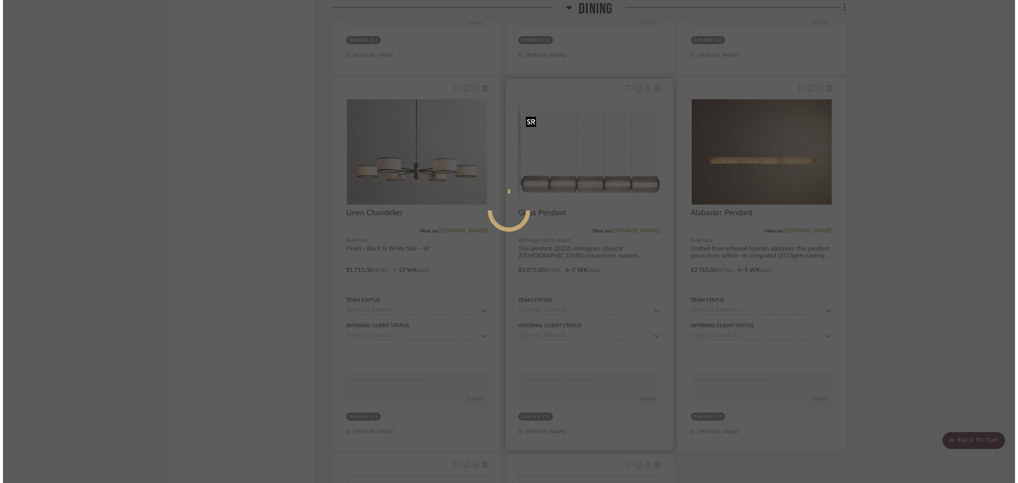
scroll to position [0, 0]
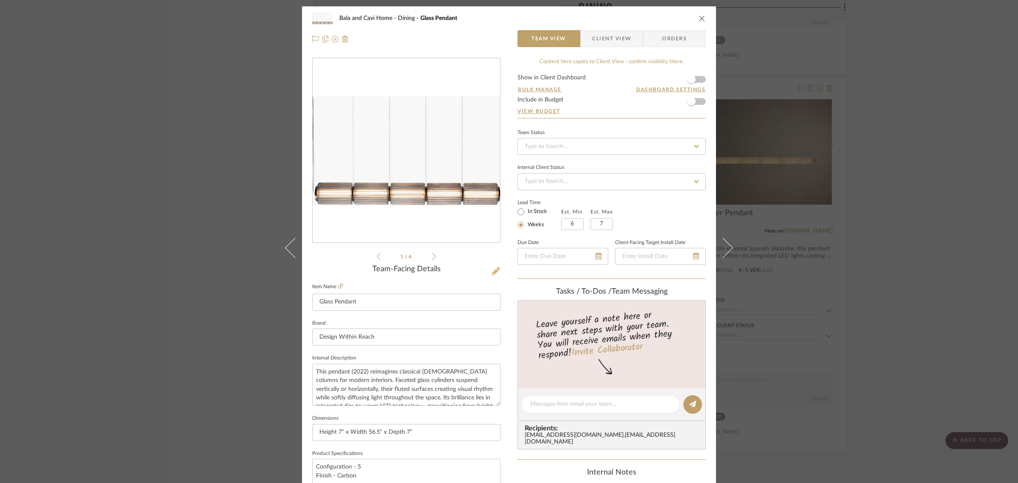
click at [493, 270] on icon at bounding box center [495, 271] width 8 height 8
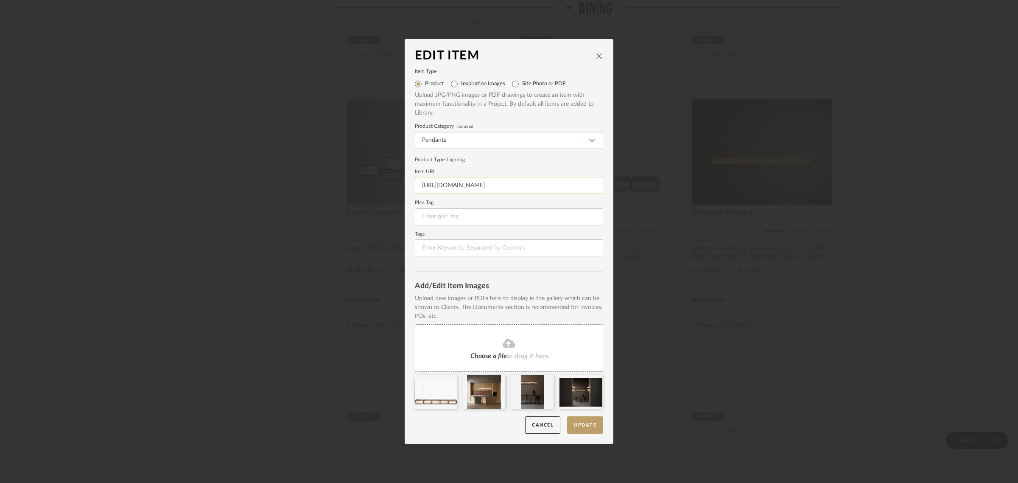
click at [533, 183] on input "https://a-n-d.com/COLUMN-PENDANT" at bounding box center [509, 185] width 188 height 17
paste input "www.dwr.com/lighting-ceiling/column-175-horizontal-pendant/100653676.html?lang=…"
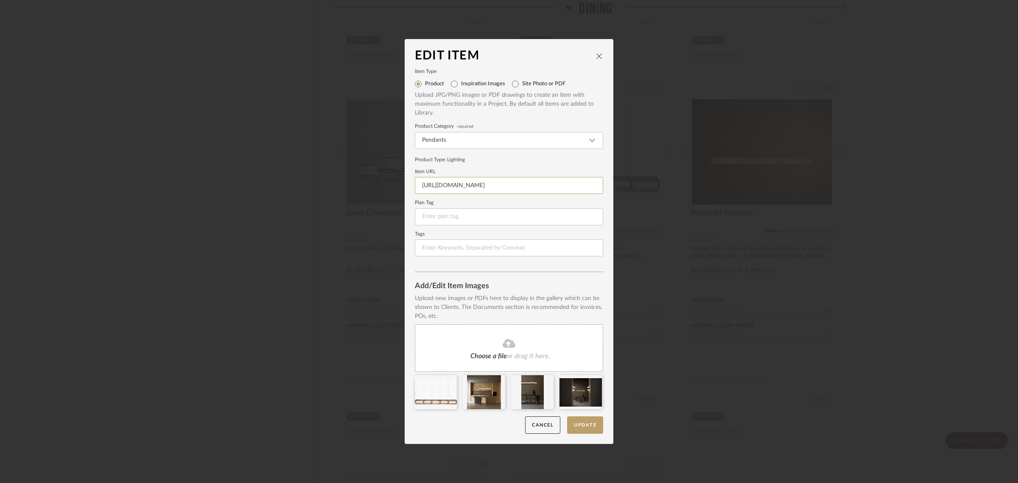
type input "https://www.dwr.com/lighting-ceiling/column-175-horizontal-pendant/100653676.ht…"
click at [533, 154] on form "Item Type Product Inspiration Images Site Photo or PDF Upload JPG/PNG images or…" at bounding box center [509, 163] width 188 height 187
click at [594, 424] on button "Update" at bounding box center [585, 424] width 36 height 17
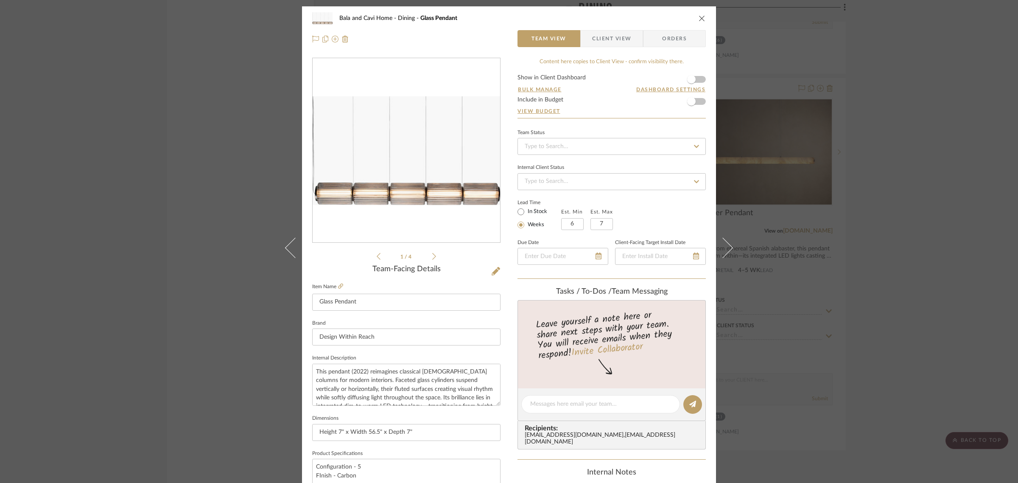
click at [890, 177] on div "Bala and Cavi Home Dining Glass Pendant Team View Client View Orders 1 / 4 Team…" at bounding box center [509, 241] width 1018 height 483
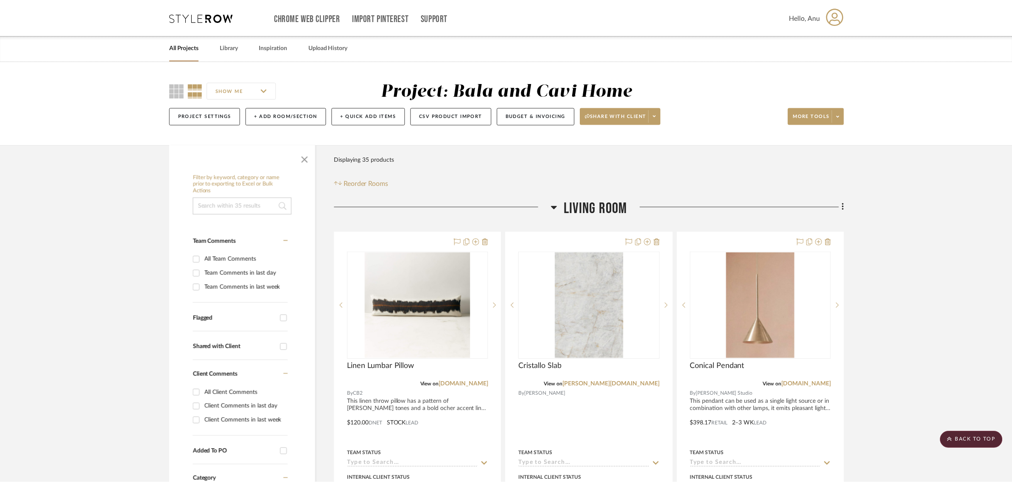
scroll to position [3987, 0]
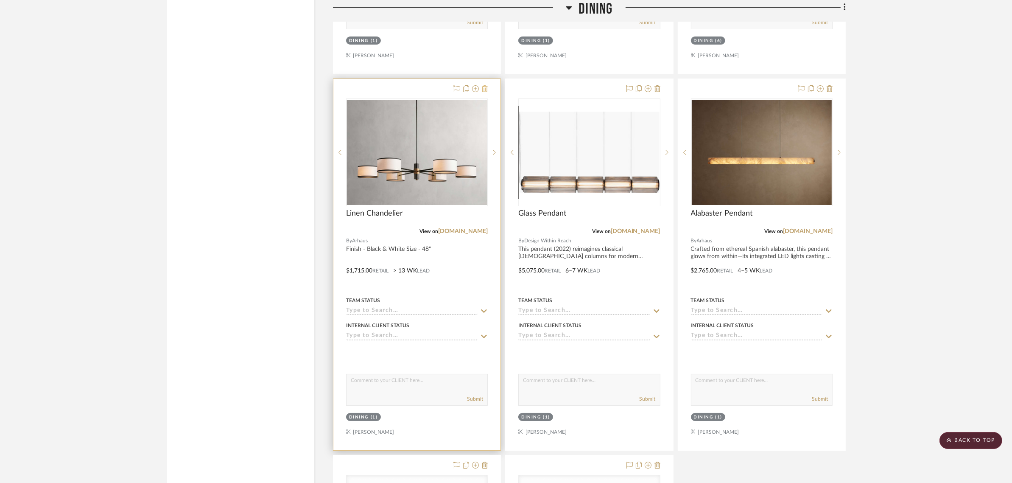
click at [482, 90] on icon at bounding box center [485, 88] width 6 height 7
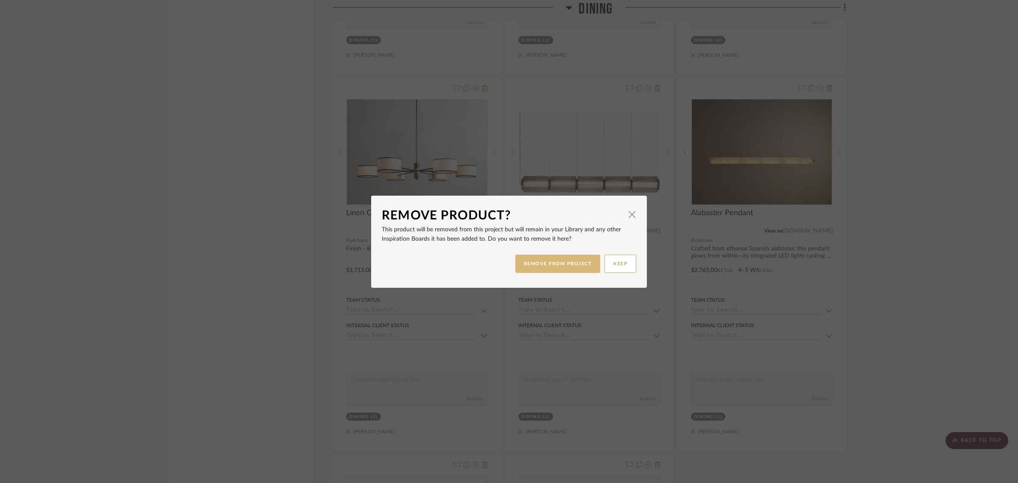
click at [552, 265] on button "REMOVE FROM PROJECT" at bounding box center [557, 263] width 85 height 18
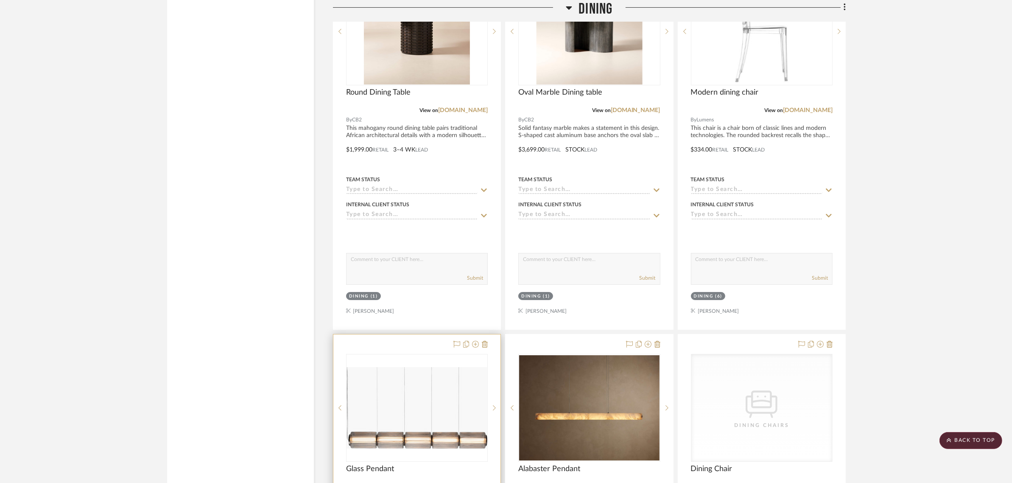
scroll to position [3934, 0]
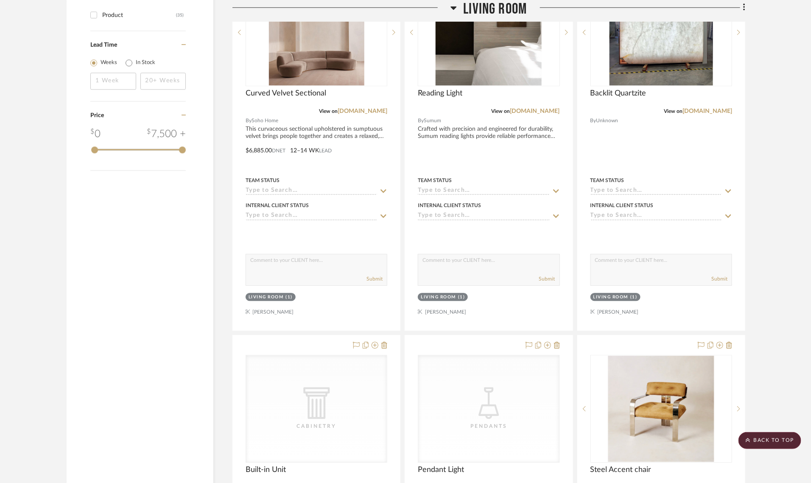
scroll to position [1007, 0]
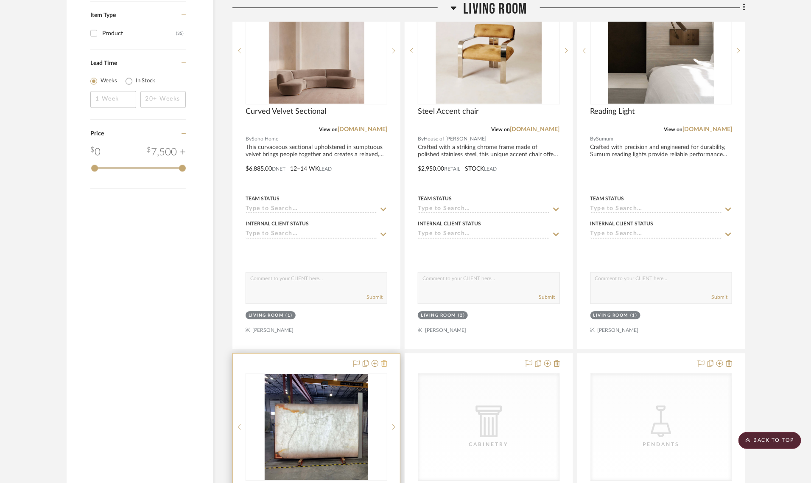
click at [385, 361] on icon at bounding box center [384, 363] width 6 height 7
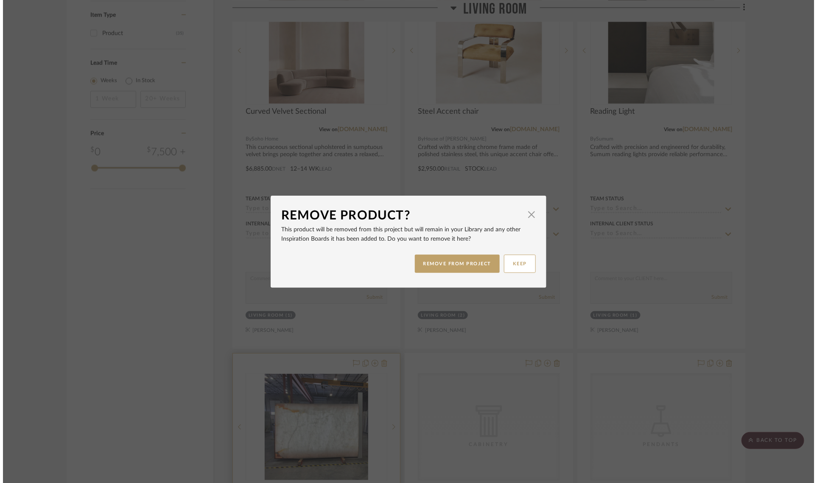
scroll to position [0, 0]
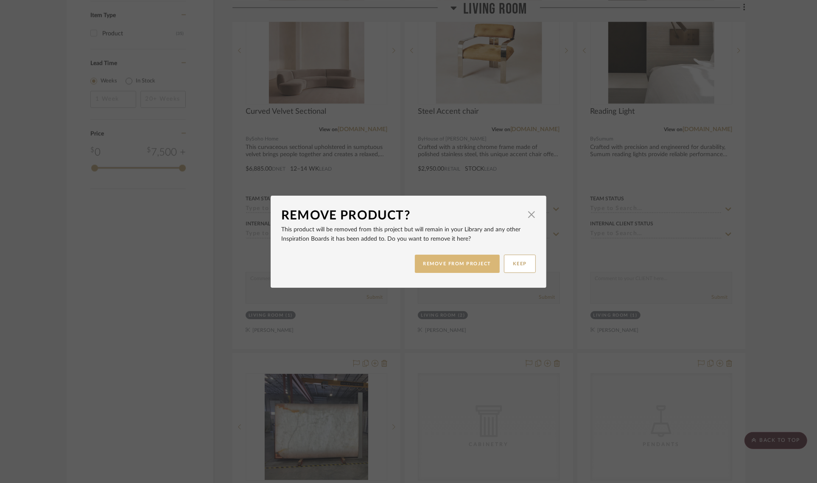
click at [428, 261] on button "REMOVE FROM PROJECT" at bounding box center [457, 263] width 85 height 18
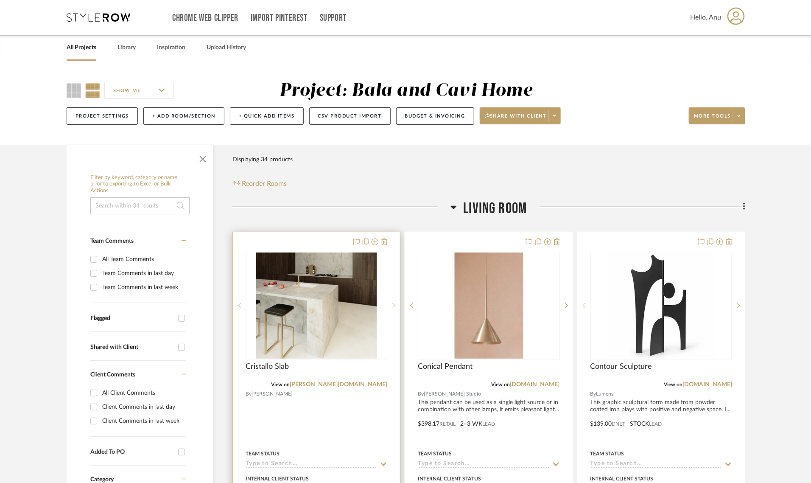
click at [321, 245] on div at bounding box center [316, 417] width 167 height 371
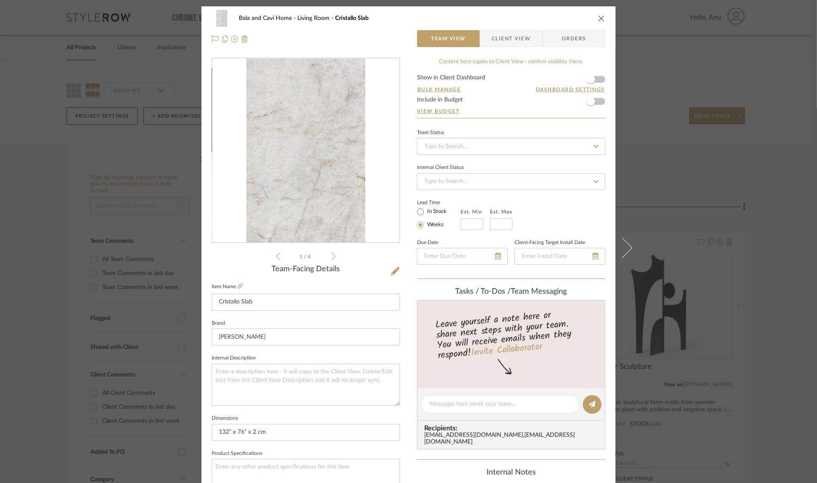
click at [598, 17] on icon "close" at bounding box center [601, 18] width 7 height 7
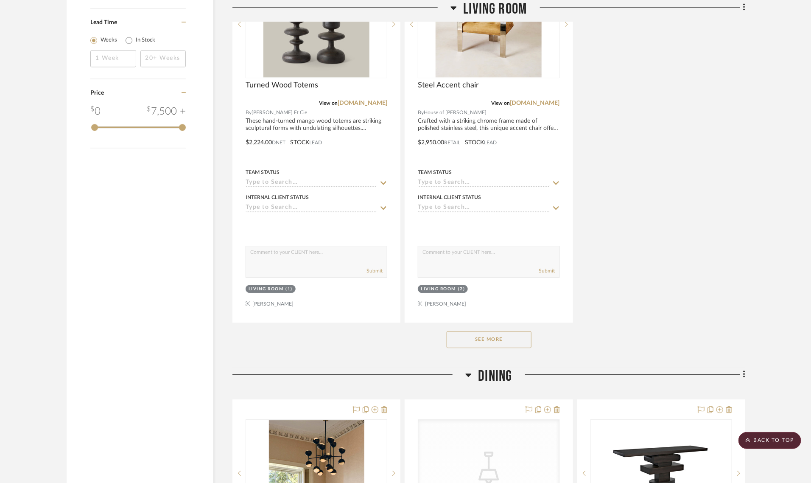
scroll to position [1060, 0]
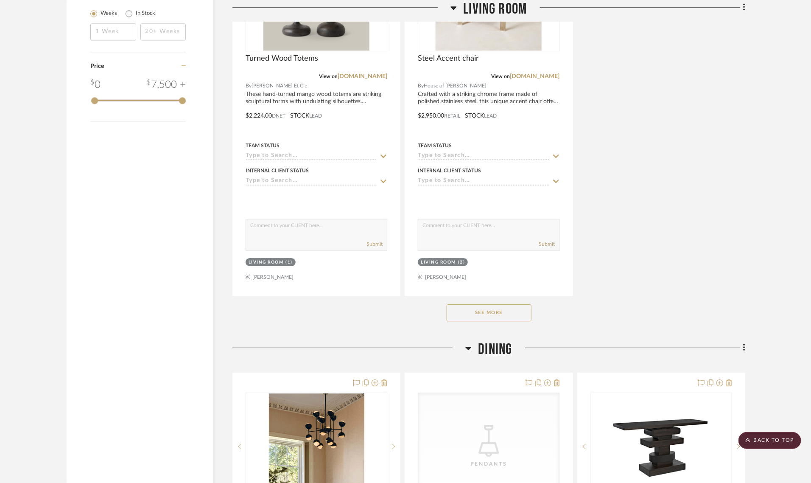
click at [488, 317] on button "See More" at bounding box center [489, 312] width 85 height 17
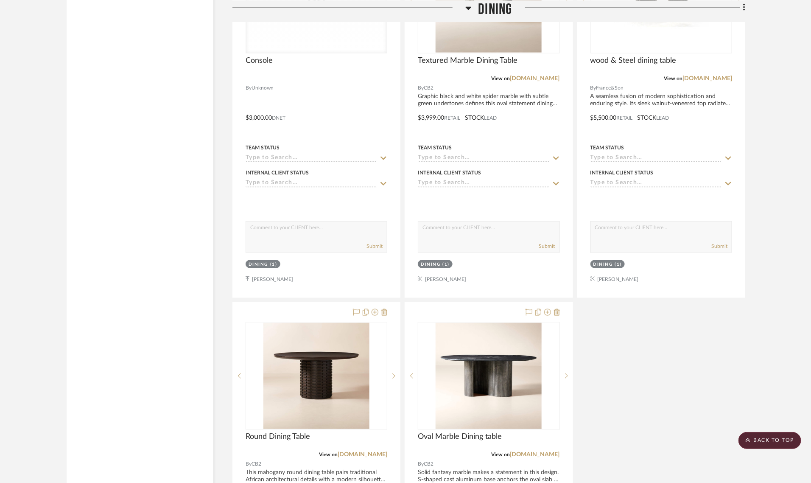
scroll to position [4045, 0]
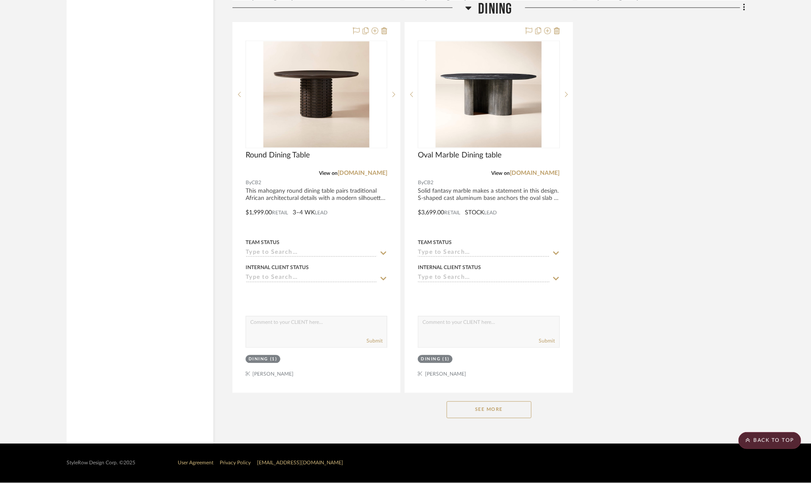
click at [472, 416] on button "See More" at bounding box center [489, 409] width 85 height 17
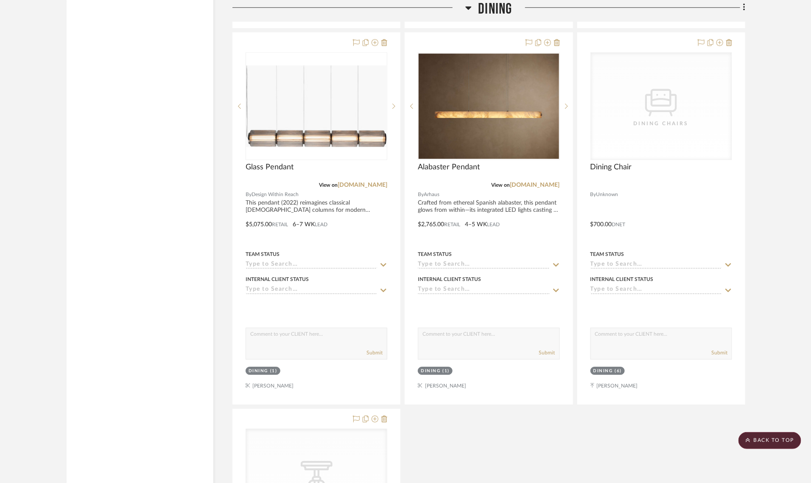
scroll to position [4416, 0]
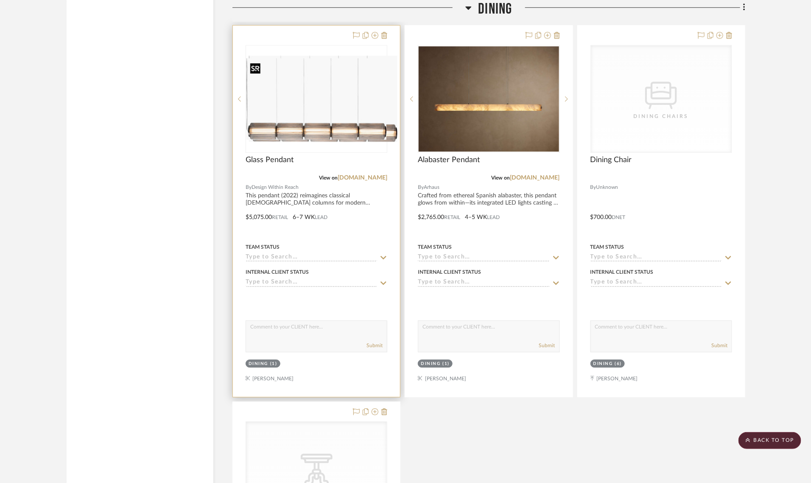
click at [315, 123] on div at bounding box center [317, 99] width 142 height 108
click at [378, 179] on link "[DOMAIN_NAME]" at bounding box center [363, 178] width 50 height 6
